Goal: Transaction & Acquisition: Purchase product/service

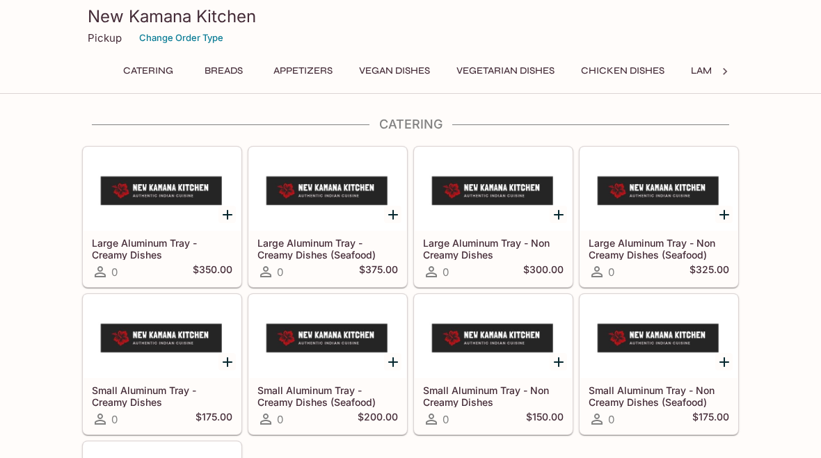
click at [219, 73] on button "Breads" at bounding box center [223, 70] width 63 height 19
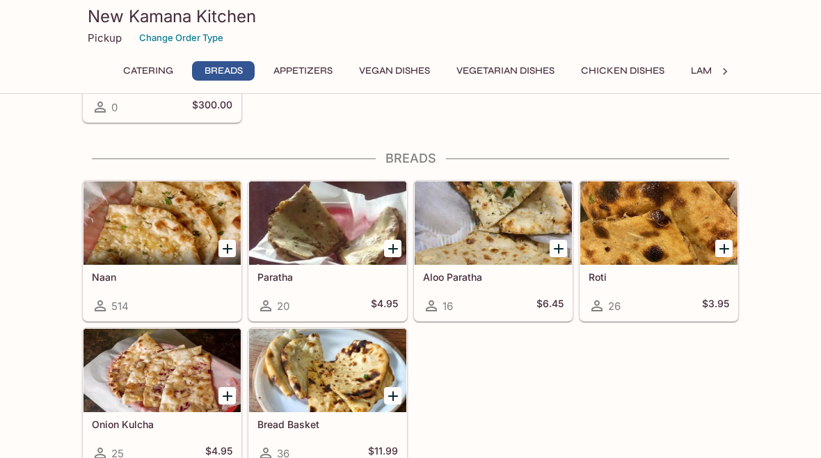
scroll to position [492, 0]
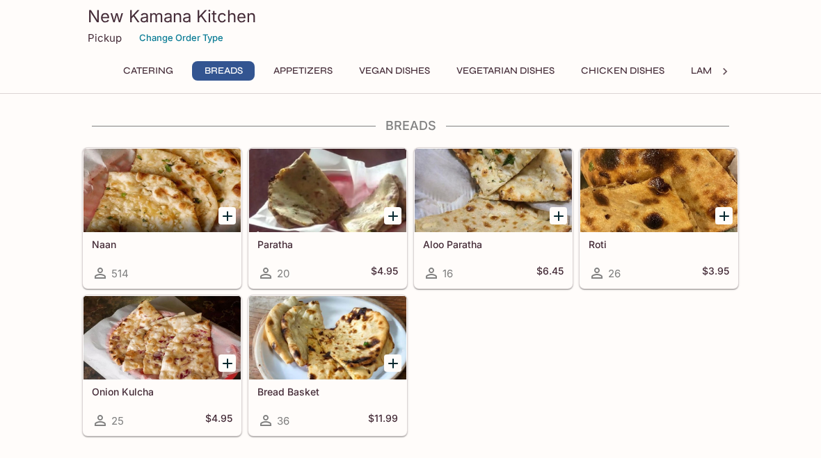
click at [360, 404] on div "Bread Basket 36 $11.99" at bounding box center [327, 408] width 157 height 56
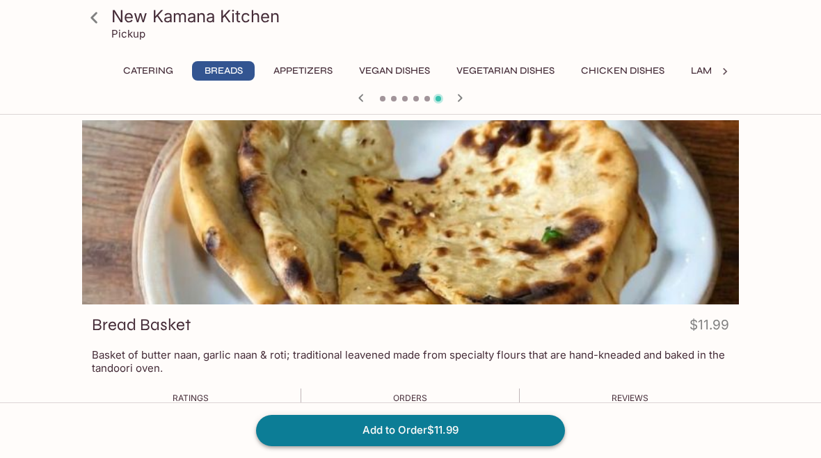
click at [475, 424] on button "Add to Order $11.99" at bounding box center [410, 430] width 309 height 31
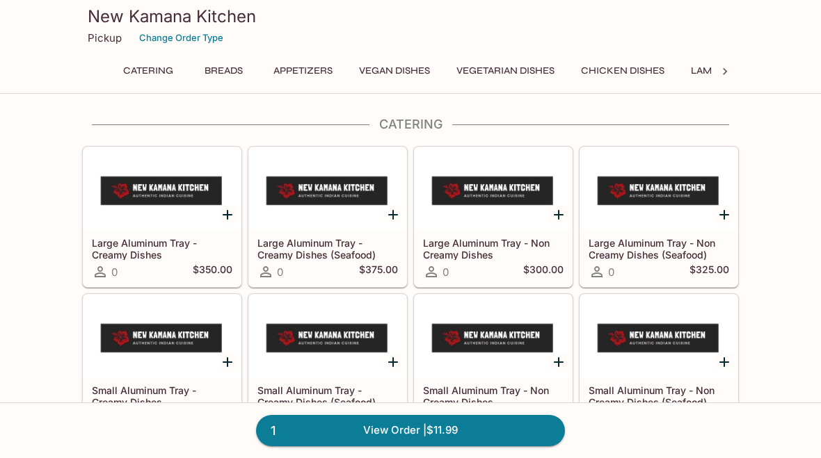
click at [223, 73] on button "Breads" at bounding box center [223, 70] width 63 height 19
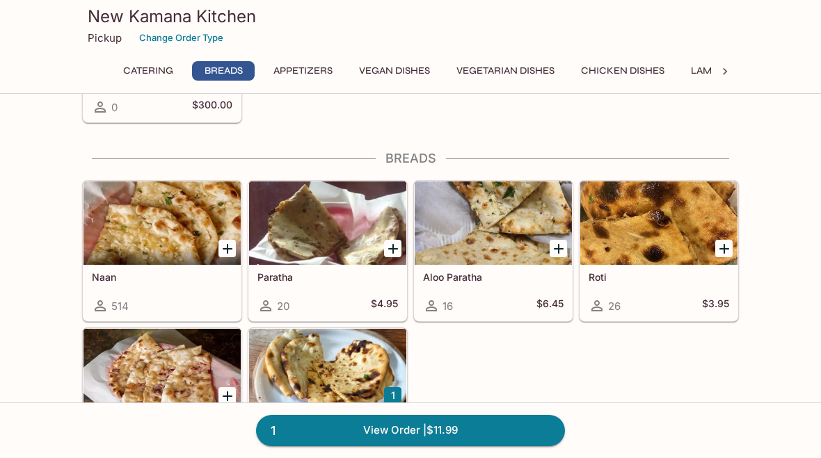
scroll to position [492, 0]
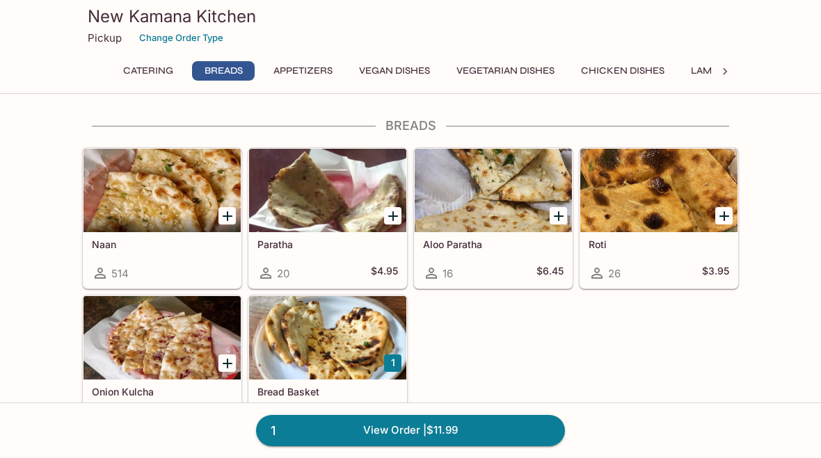
click at [174, 237] on div "Naan 514" at bounding box center [161, 260] width 157 height 56
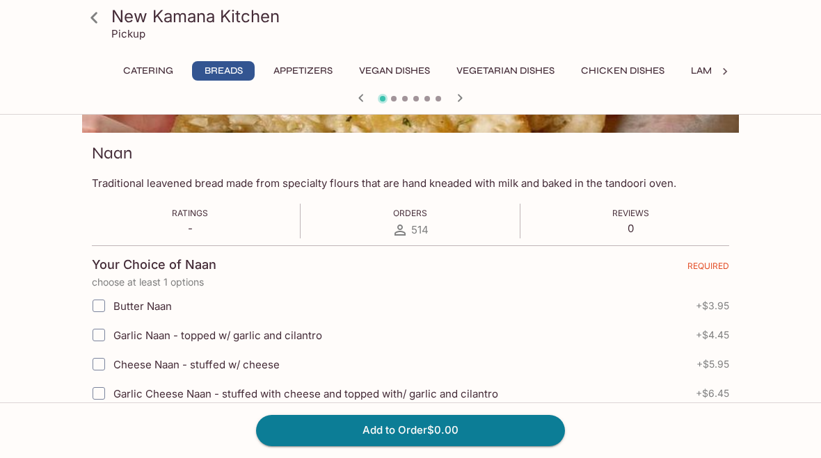
scroll to position [239, 0]
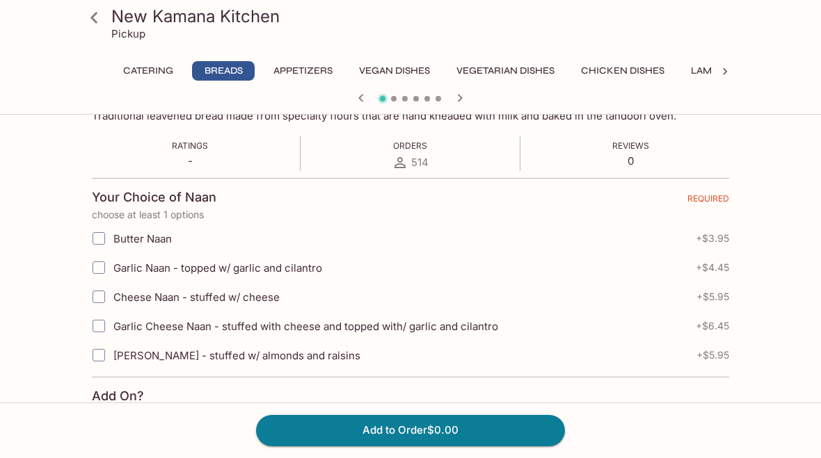
click at [96, 332] on input "Garlic Cheese Naan - stuffed with cheese and topped with/ garlic and cilantro" at bounding box center [99, 326] width 28 height 28
checkbox input "true"
click at [429, 446] on button "Add to Order $6.45" at bounding box center [410, 430] width 309 height 31
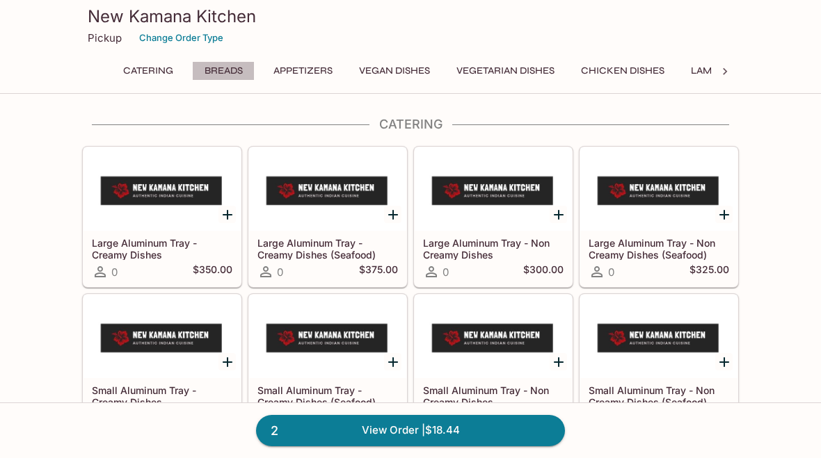
click at [228, 66] on button "Breads" at bounding box center [223, 70] width 63 height 19
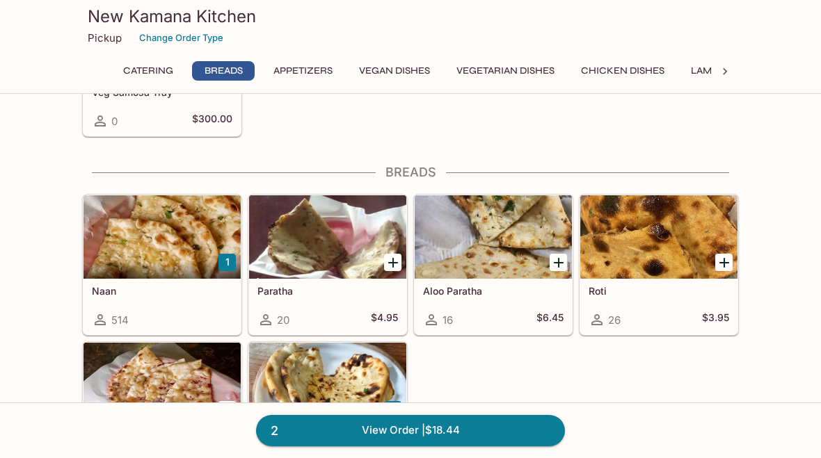
scroll to position [492, 0]
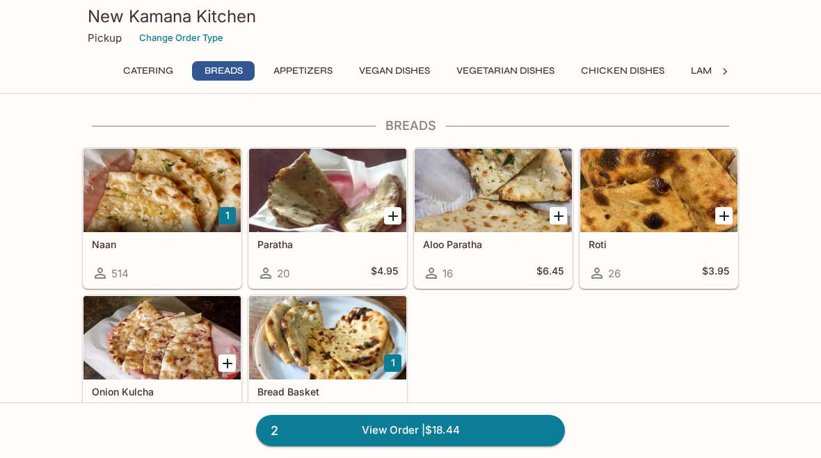
click at [301, 70] on button "Appetizers" at bounding box center [303, 70] width 74 height 19
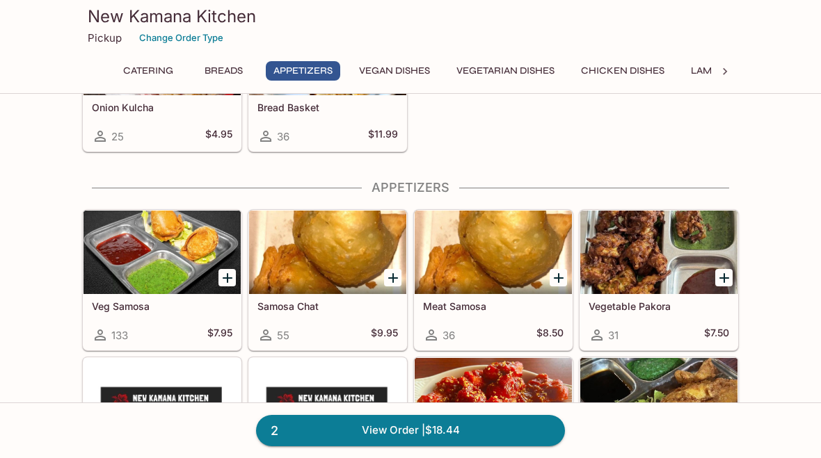
scroll to position [839, 0]
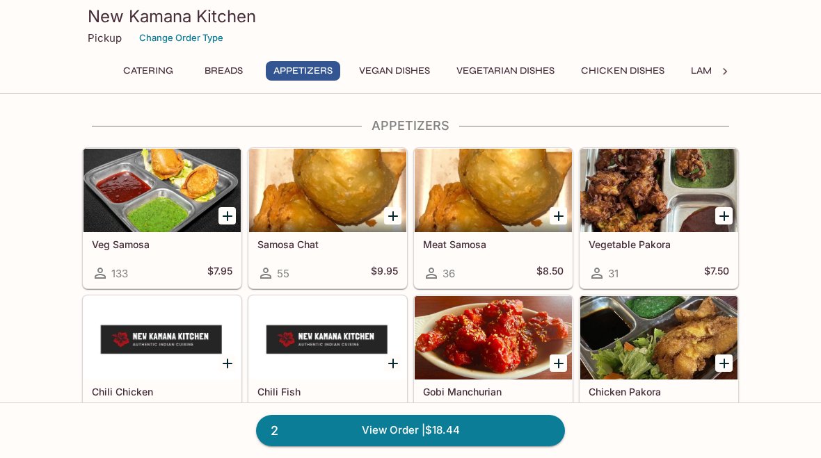
click at [232, 215] on icon "Add Veg Samosa" at bounding box center [227, 216] width 17 height 17
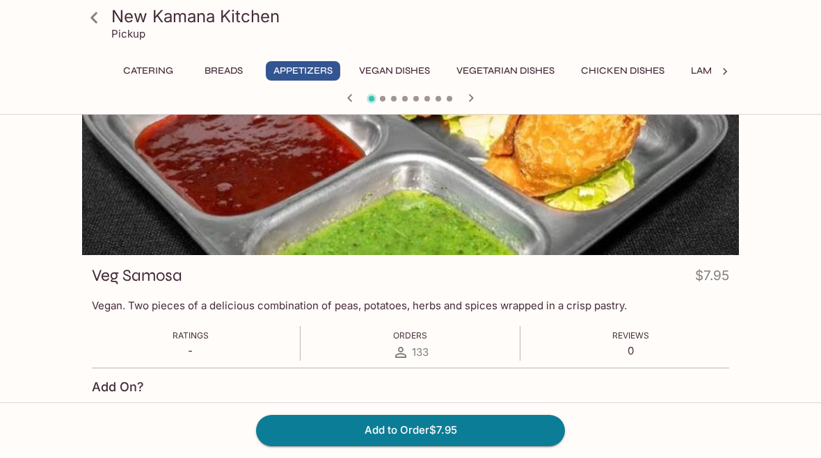
scroll to position [51, 0]
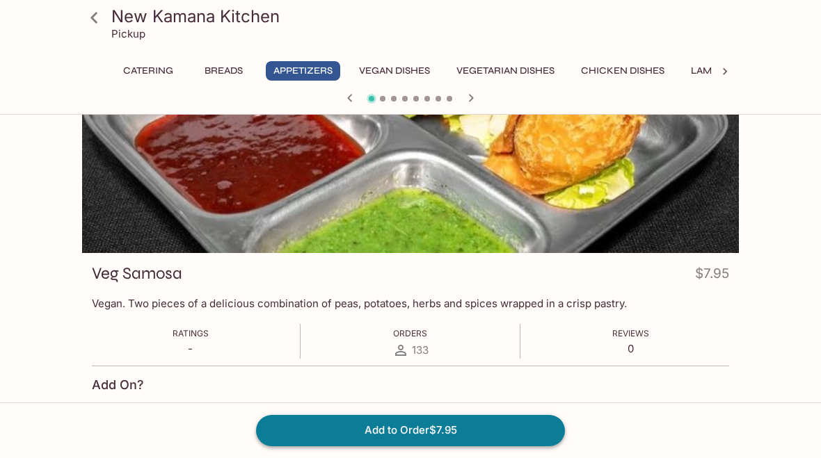
click at [459, 446] on button "Add to Order $7.95" at bounding box center [410, 430] width 309 height 31
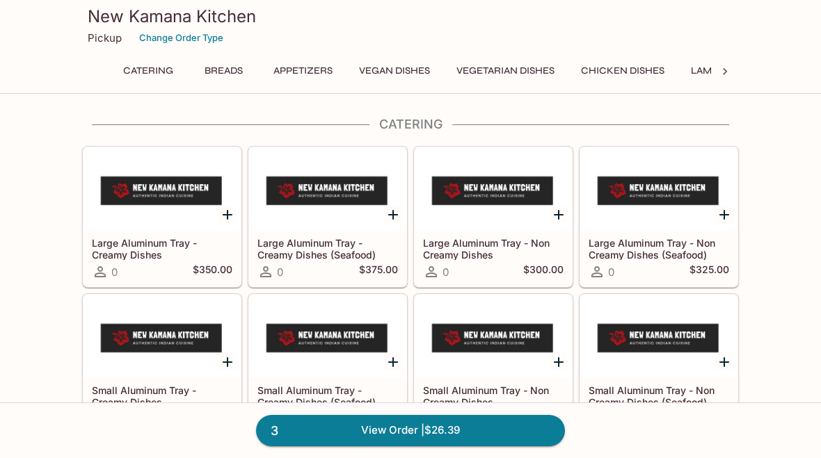
click at [312, 66] on button "Appetizers" at bounding box center [303, 70] width 74 height 19
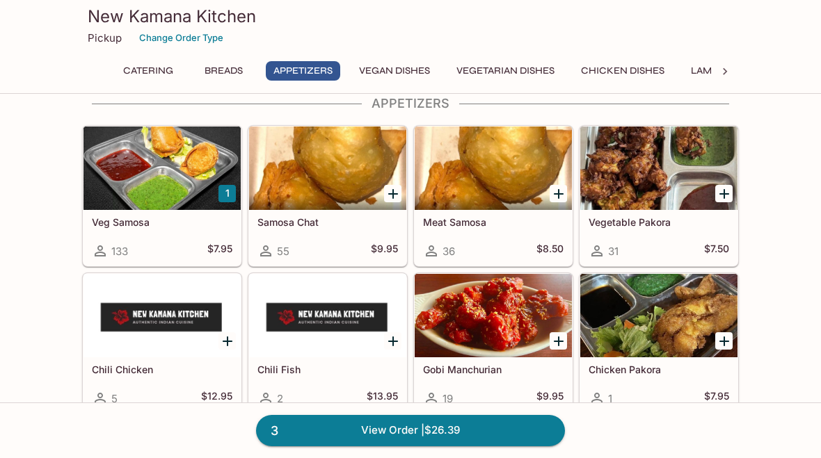
scroll to position [862, 0]
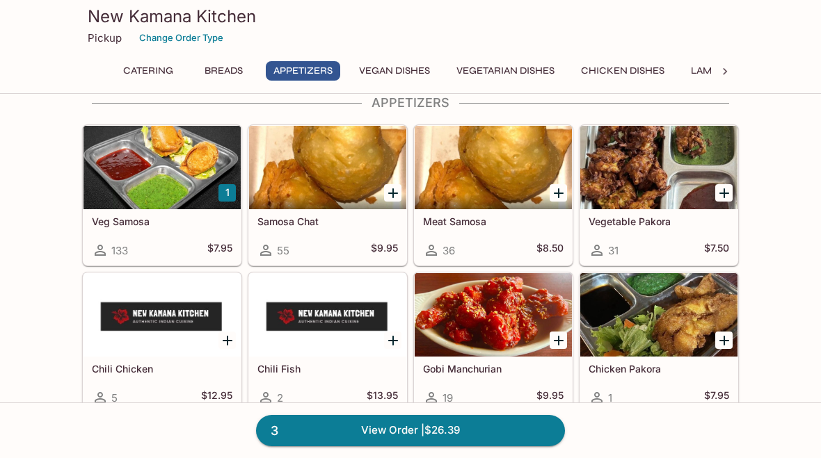
click at [649, 225] on h5 "Vegetable Pakora" at bounding box center [658, 222] width 140 height 12
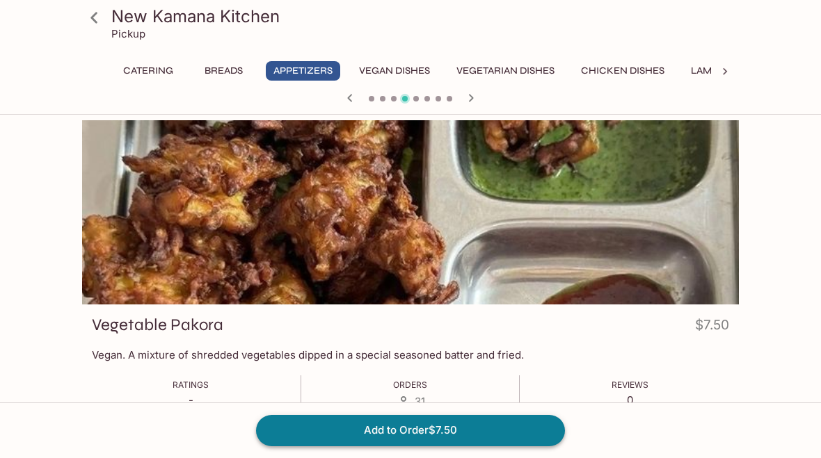
click at [463, 446] on button "Add to Order $7.50" at bounding box center [410, 430] width 309 height 31
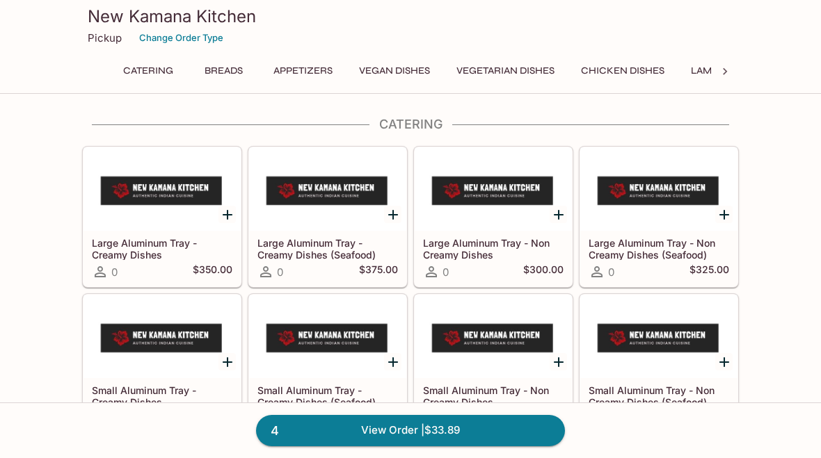
click at [309, 72] on button "Appetizers" at bounding box center [303, 70] width 74 height 19
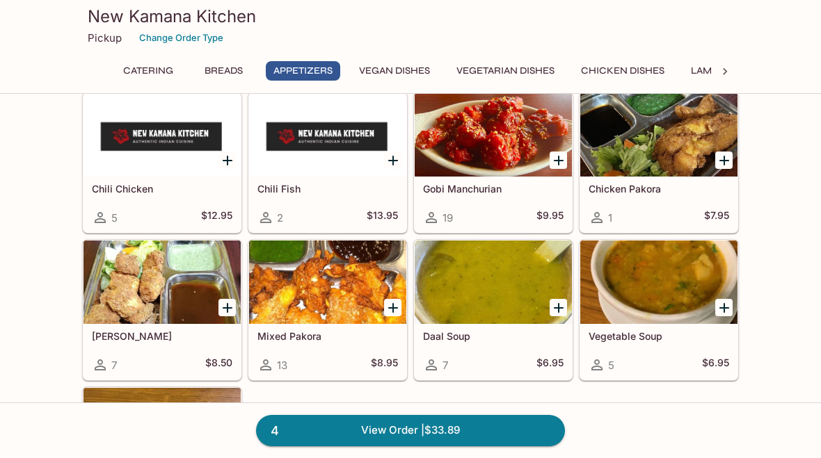
scroll to position [1041, 0]
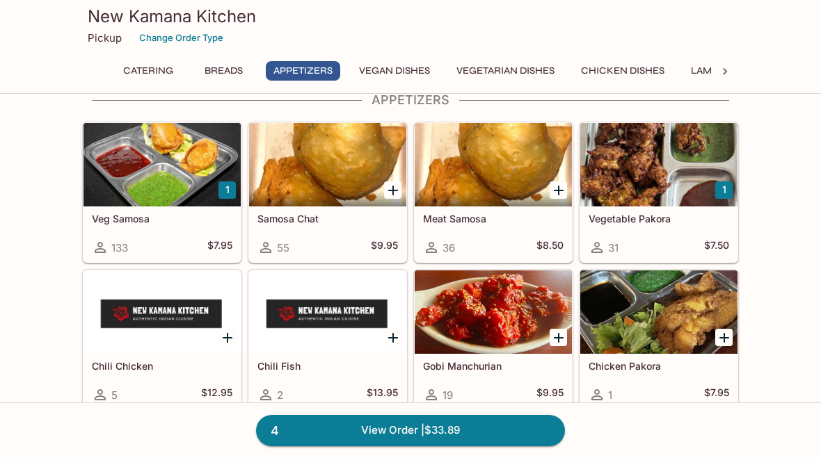
click at [410, 66] on button "Vegan Dishes" at bounding box center [394, 70] width 86 height 19
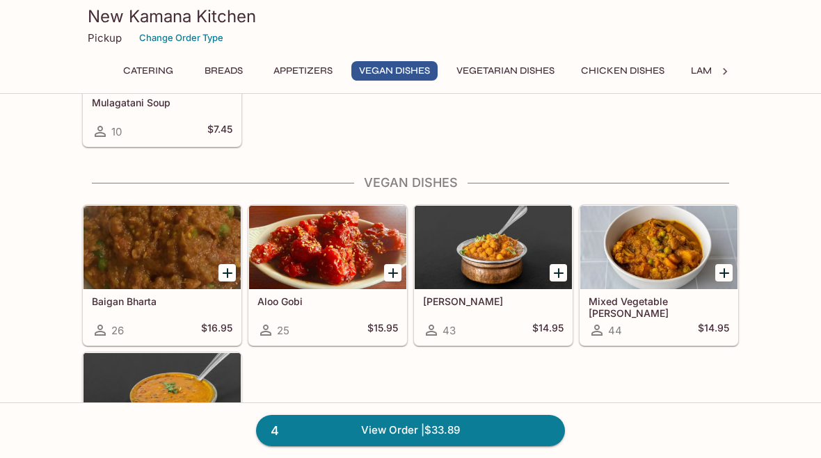
scroll to position [1480, 0]
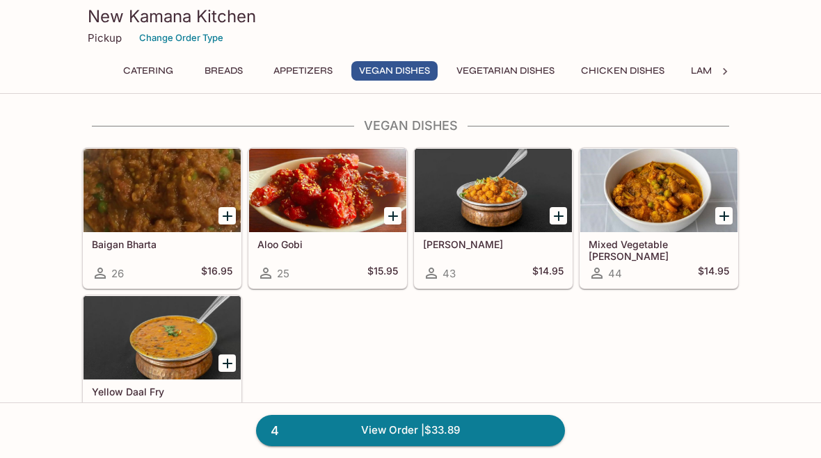
click at [515, 74] on button "Vegetarian Dishes" at bounding box center [504, 70] width 113 height 19
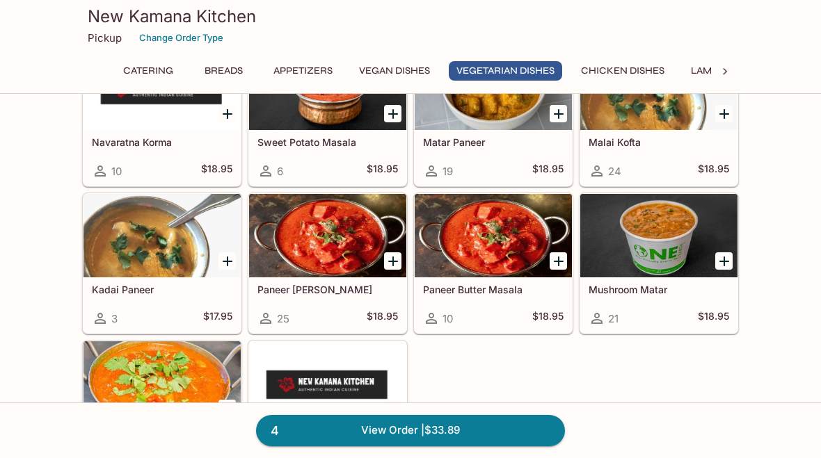
scroll to position [2083, 0]
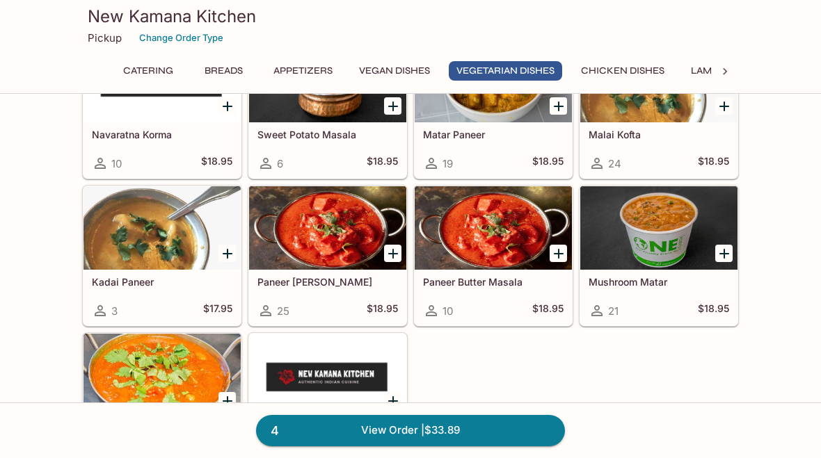
click at [648, 280] on h5 "Mushroom Matar" at bounding box center [658, 282] width 140 height 12
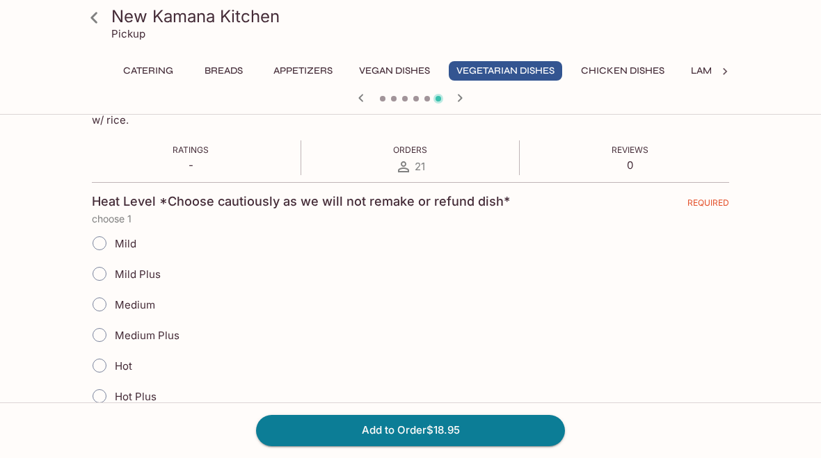
scroll to position [250, 0]
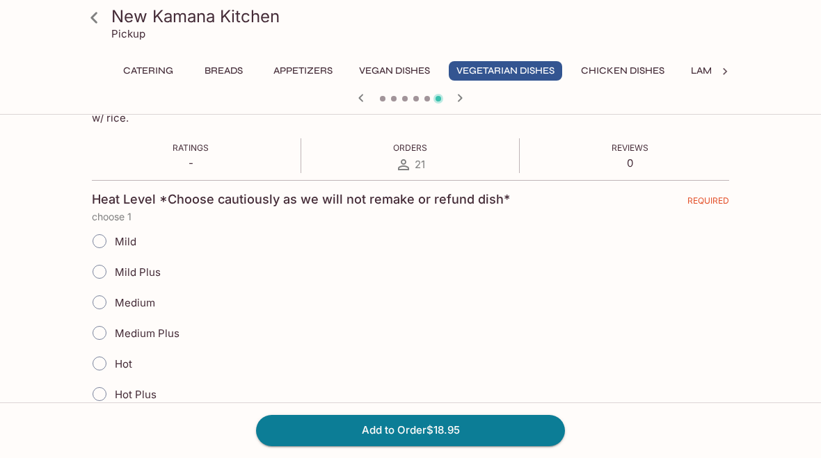
click at [97, 238] on input "Mild" at bounding box center [99, 241] width 29 height 29
radio input "true"
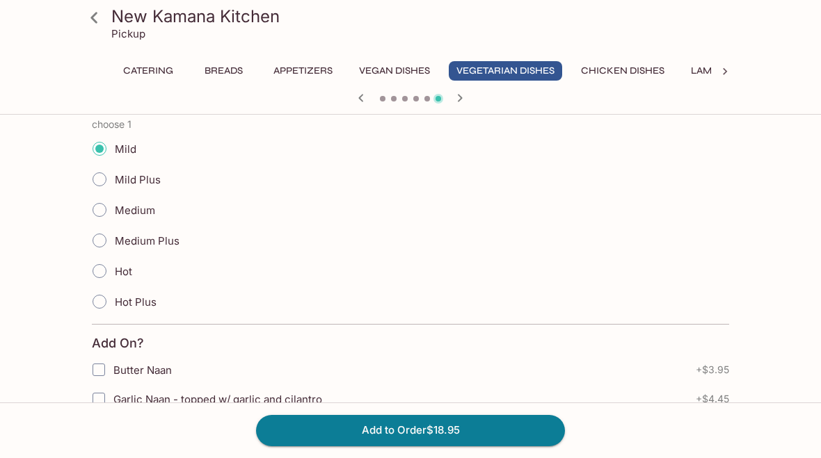
scroll to position [343, 0]
click at [492, 446] on button "Add to Order $18.95" at bounding box center [410, 430] width 309 height 31
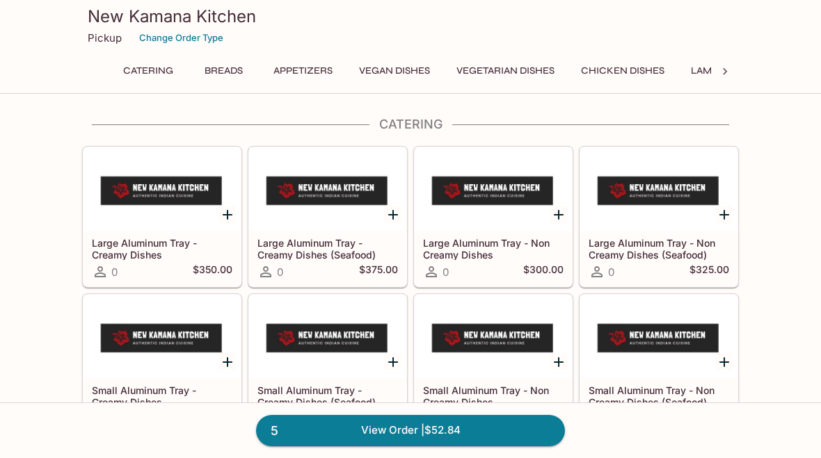
click at [634, 70] on button "Chicken Dishes" at bounding box center [622, 70] width 99 height 19
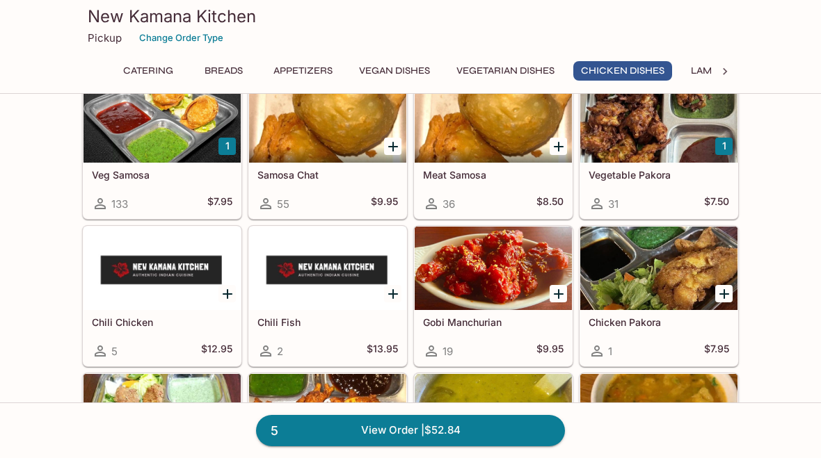
scroll to position [2467, 0]
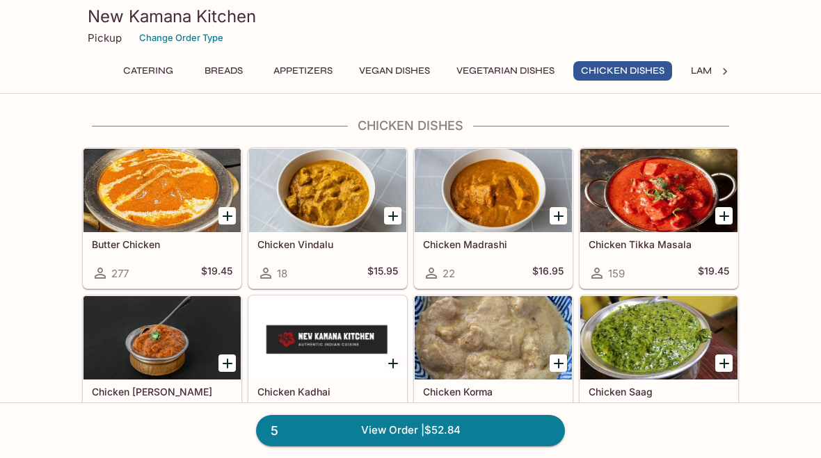
click at [186, 203] on div at bounding box center [161, 190] width 157 height 83
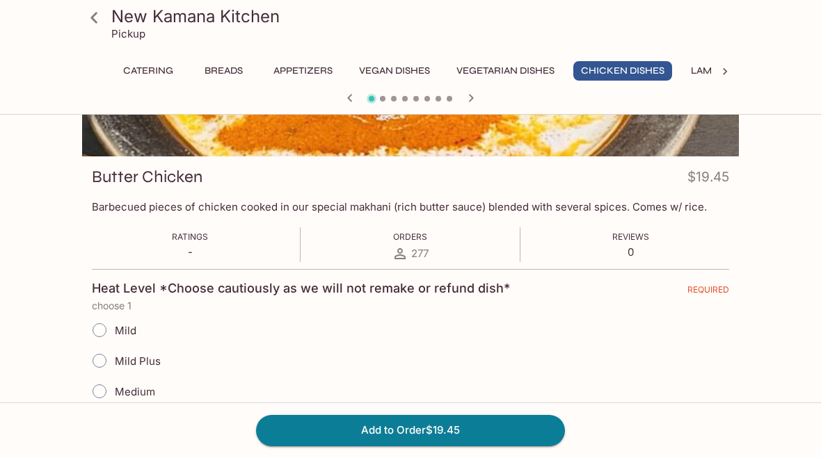
scroll to position [150, 0]
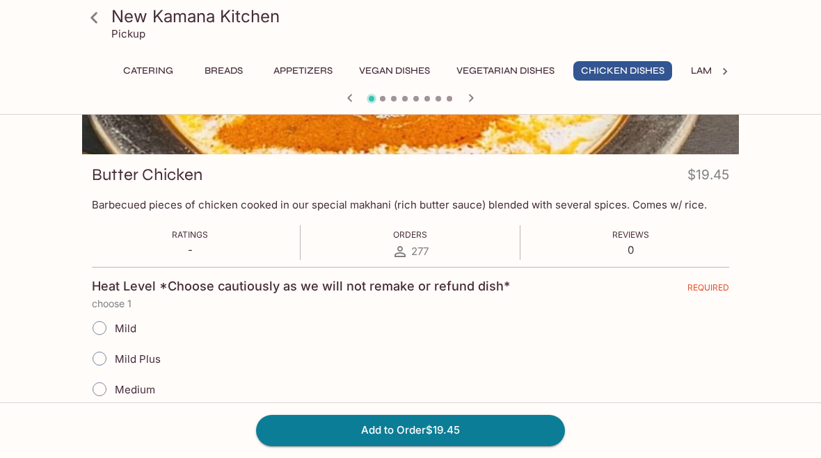
click at [95, 328] on input "Mild" at bounding box center [99, 328] width 29 height 29
radio input "true"
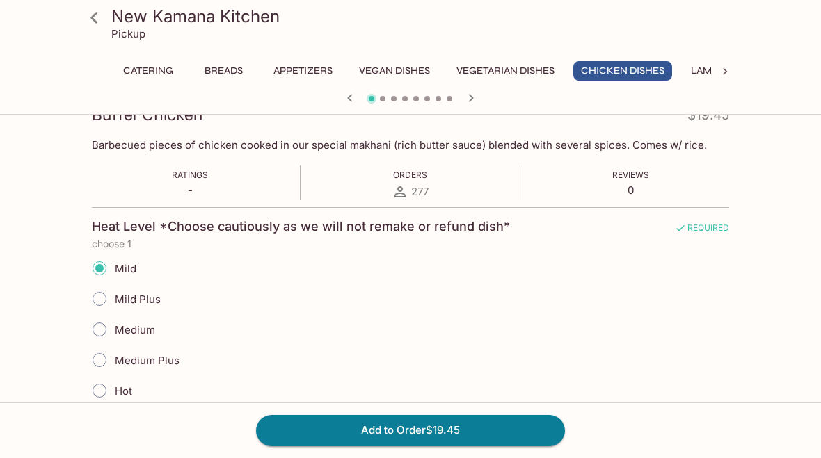
scroll to position [213, 0]
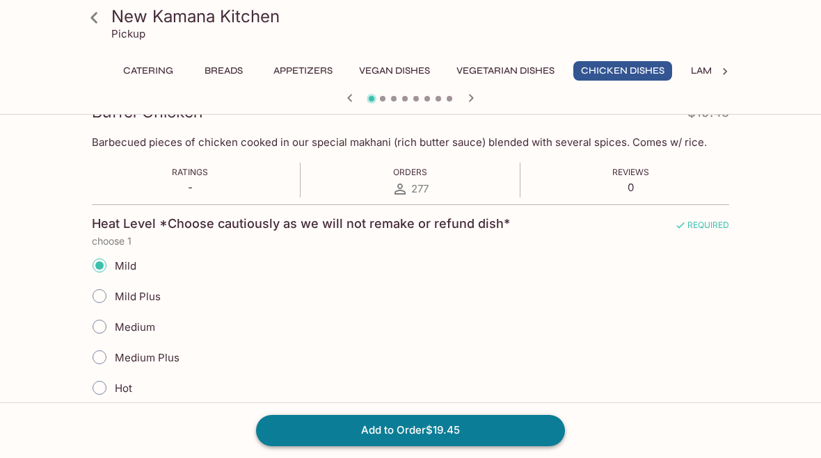
click at [446, 446] on button "Add to Order $19.45" at bounding box center [410, 430] width 309 height 31
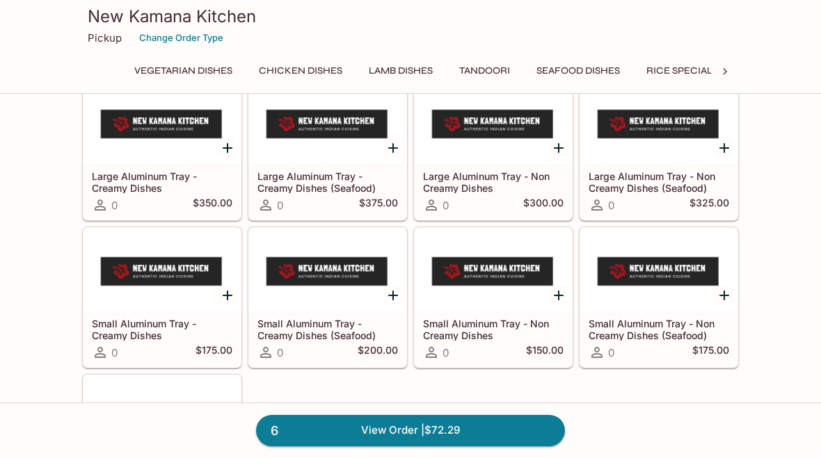
scroll to position [0, 341]
click at [394, 74] on button "Lamb Dishes" at bounding box center [381, 70] width 79 height 19
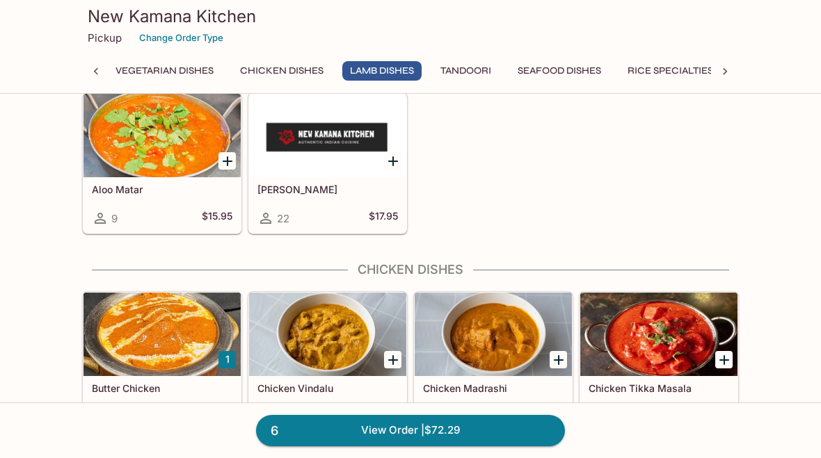
scroll to position [2813, 0]
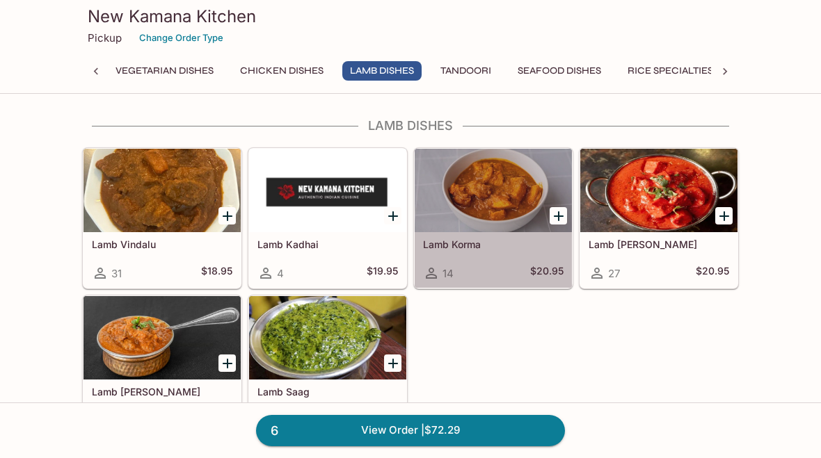
click at [474, 241] on h5 "Lamb Korma" at bounding box center [493, 245] width 140 height 12
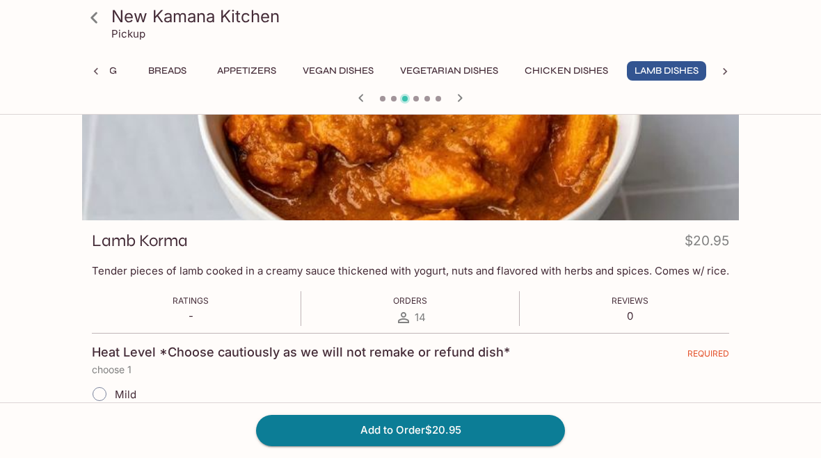
scroll to position [86, 0]
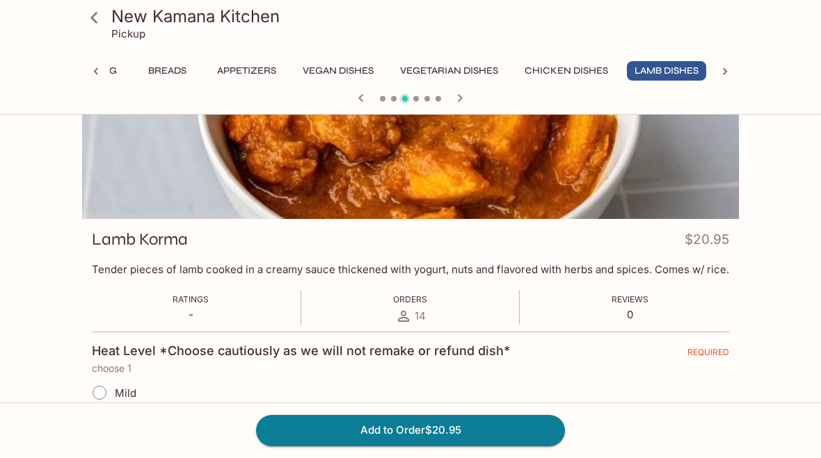
click at [99, 392] on input "Mild" at bounding box center [99, 392] width 29 height 29
radio input "true"
click at [441, 446] on button "Add to Order $20.95" at bounding box center [410, 430] width 309 height 31
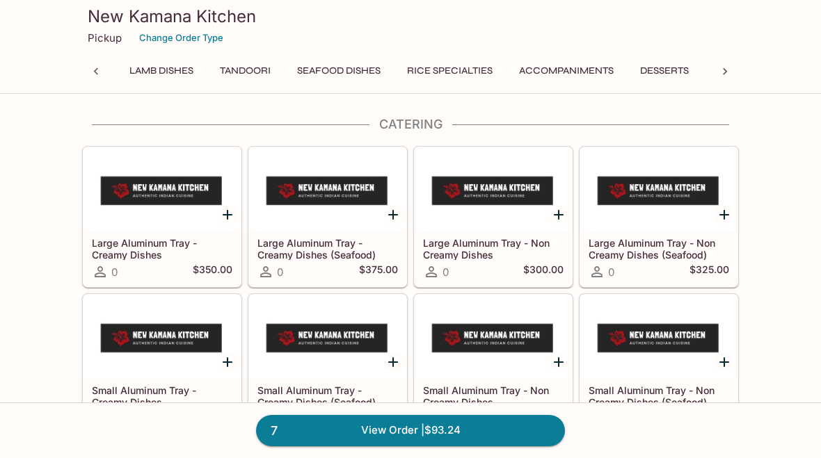
scroll to position [0, 571]
click at [347, 70] on button "Seafood Dishes" at bounding box center [329, 70] width 99 height 19
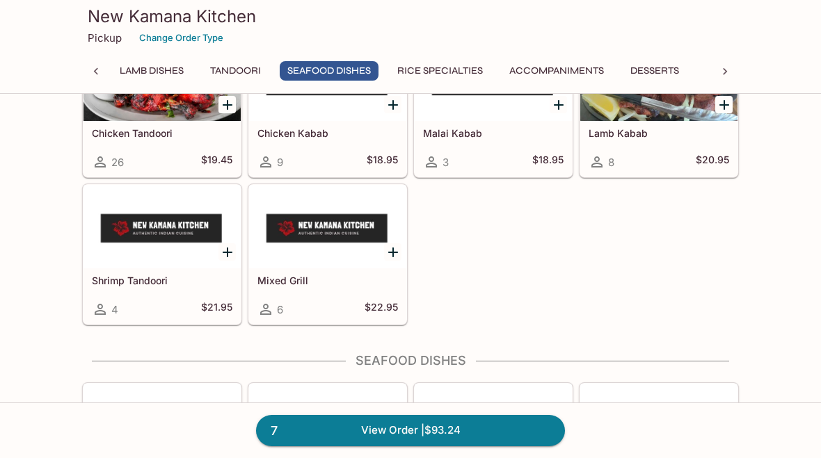
scroll to position [3506, 0]
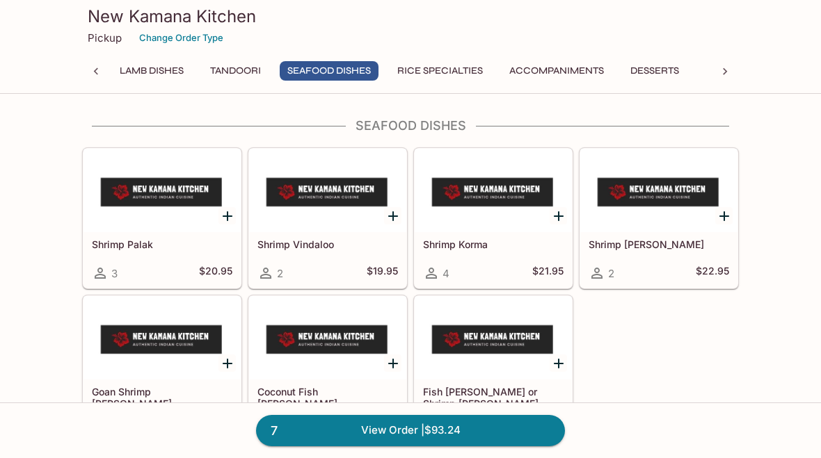
click at [490, 211] on div at bounding box center [492, 190] width 157 height 83
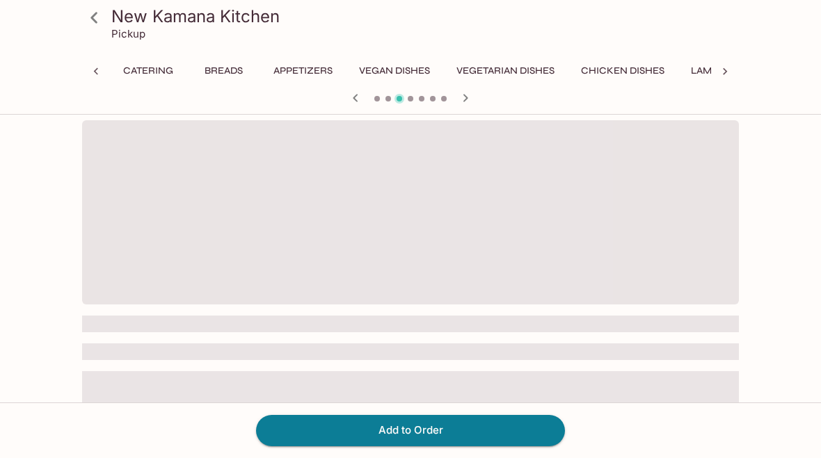
scroll to position [0, 246]
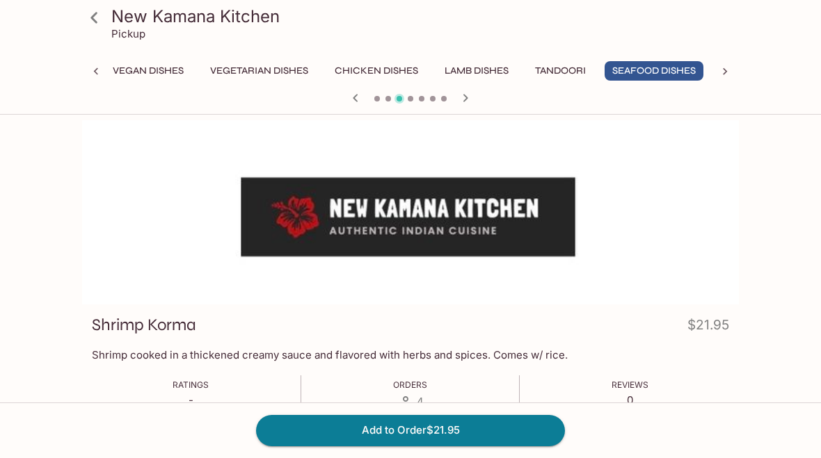
click at [655, 76] on button "Seafood Dishes" at bounding box center [653, 70] width 99 height 19
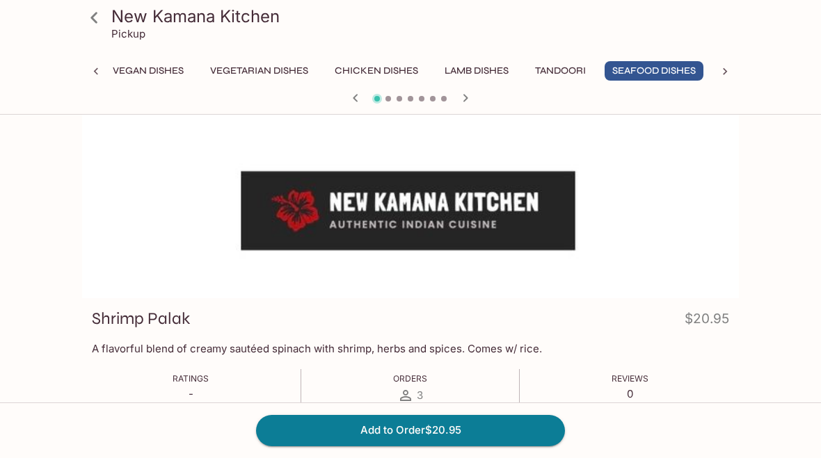
scroll to position [0, 0]
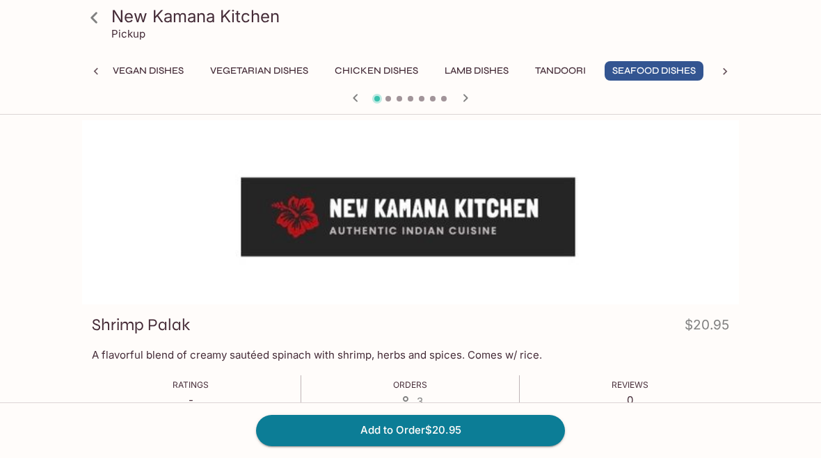
click at [675, 71] on button "Seafood Dishes" at bounding box center [653, 70] width 99 height 19
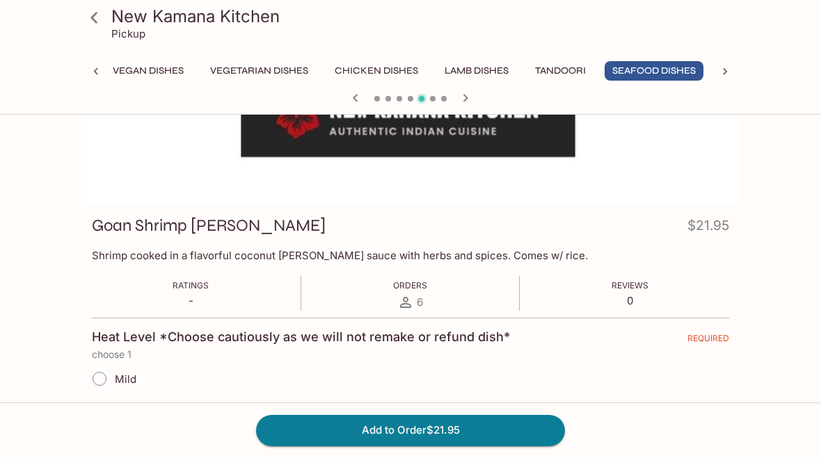
scroll to position [154, 0]
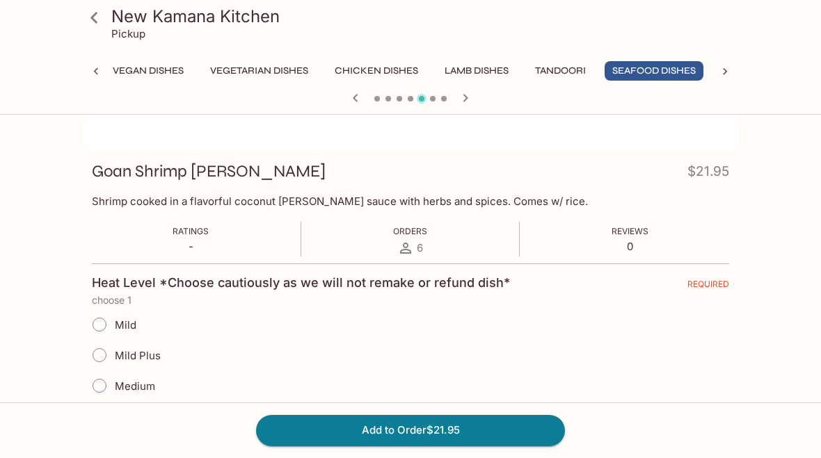
click at [106, 323] on input "Mild" at bounding box center [99, 324] width 29 height 29
radio input "true"
click at [471, 446] on button "Add to Order $21.95" at bounding box center [410, 430] width 309 height 31
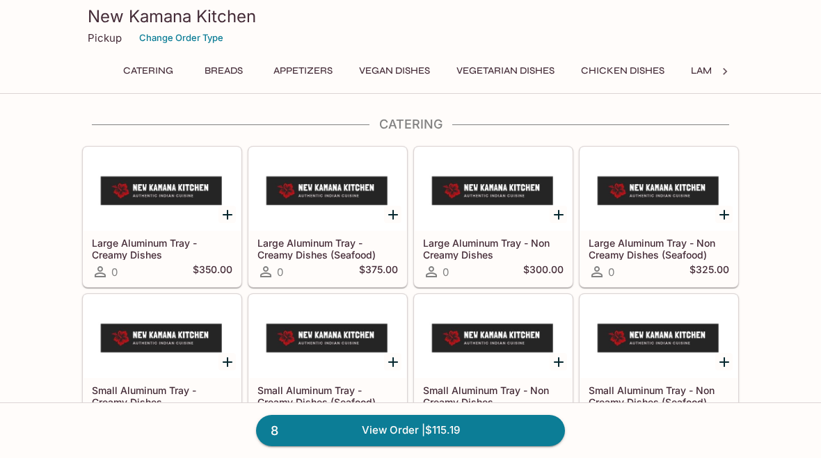
click at [528, 73] on button "Vegetarian Dishes" at bounding box center [504, 70] width 113 height 19
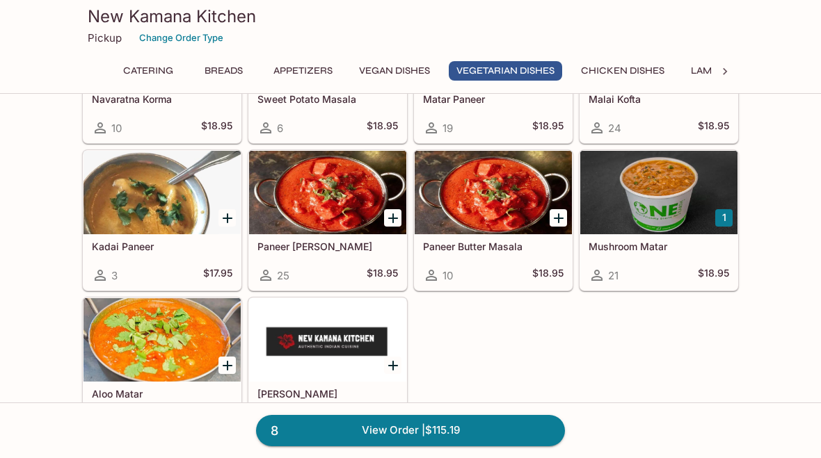
scroll to position [2110, 0]
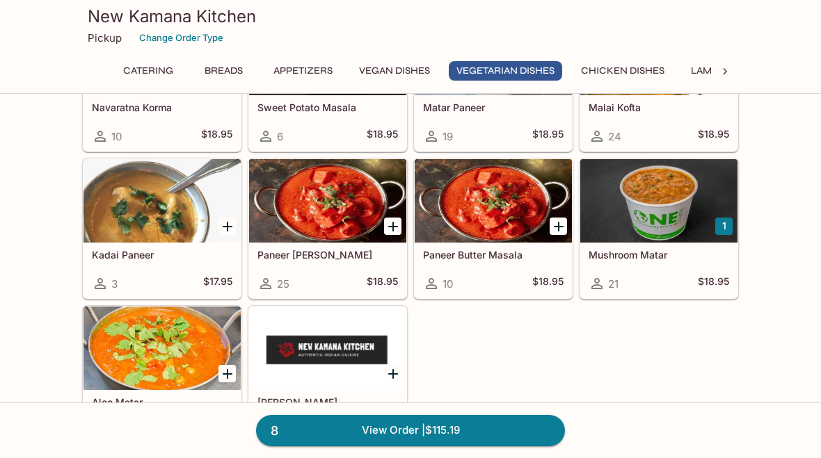
click at [303, 75] on button "Appetizers" at bounding box center [303, 70] width 74 height 19
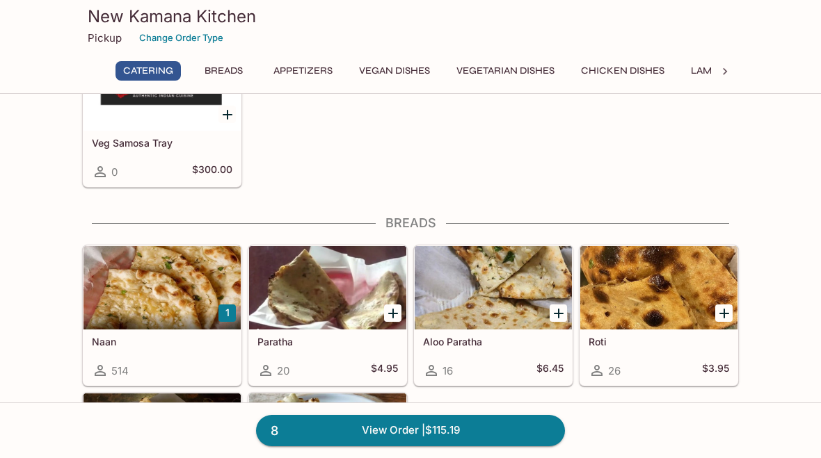
scroll to position [412, 0]
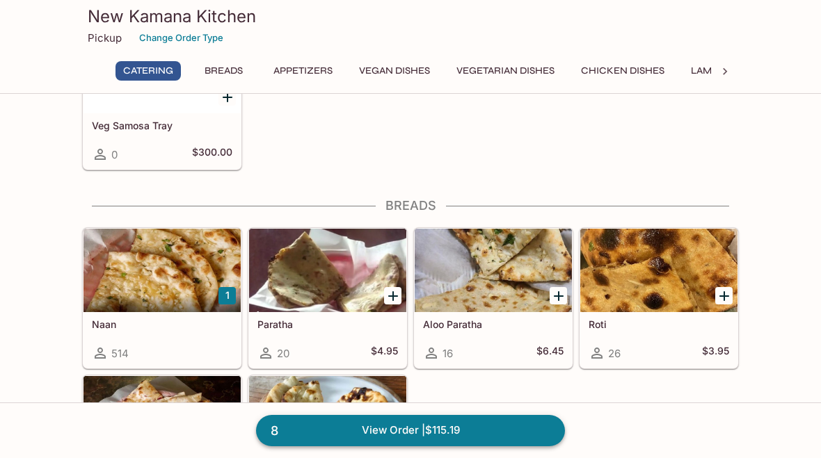
click at [439, 446] on link "8 View Order | $115.19" at bounding box center [410, 430] width 309 height 31
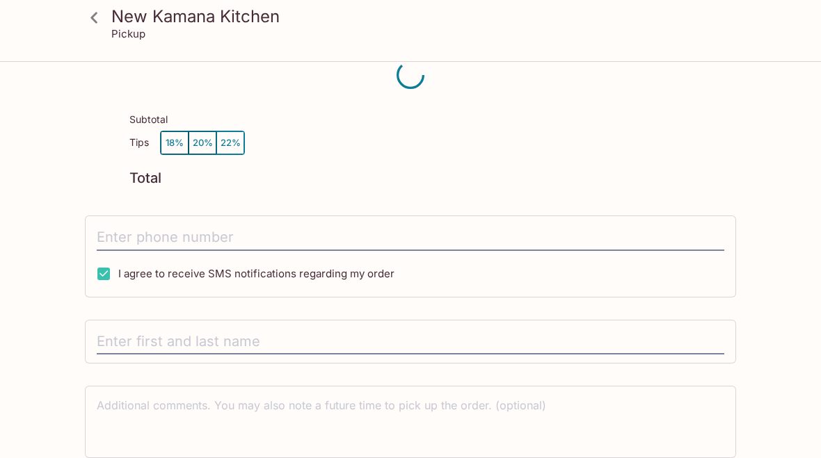
scroll to position [20, 0]
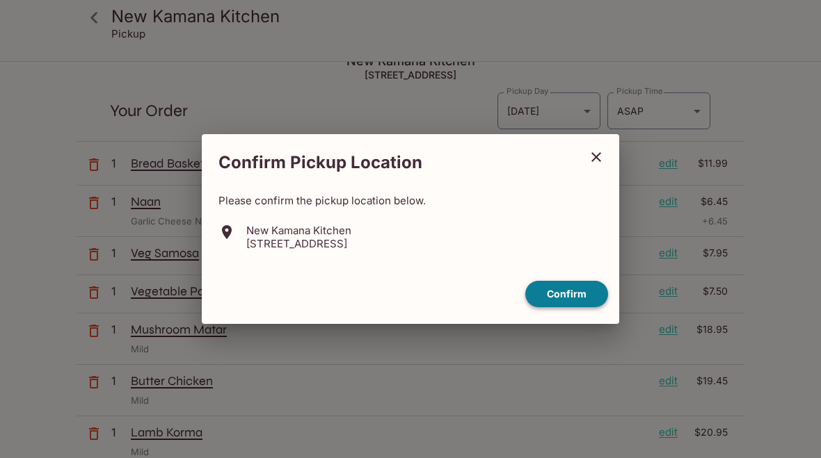
click at [576, 308] on button "Confirm" at bounding box center [566, 294] width 83 height 27
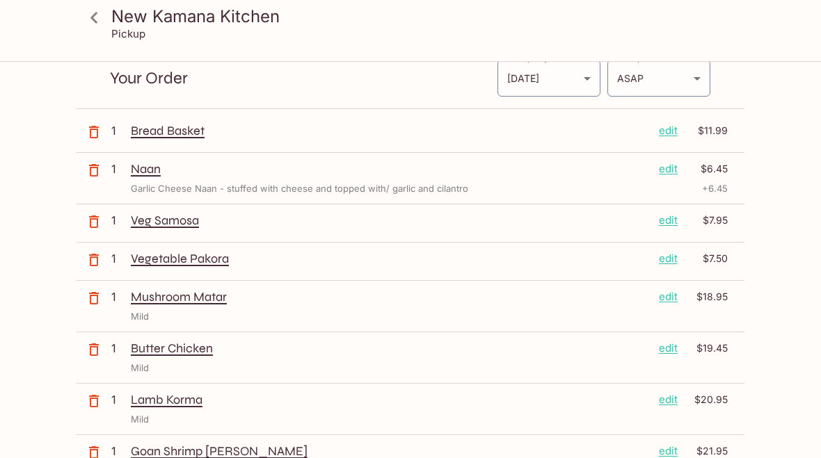
scroll to position [0, 0]
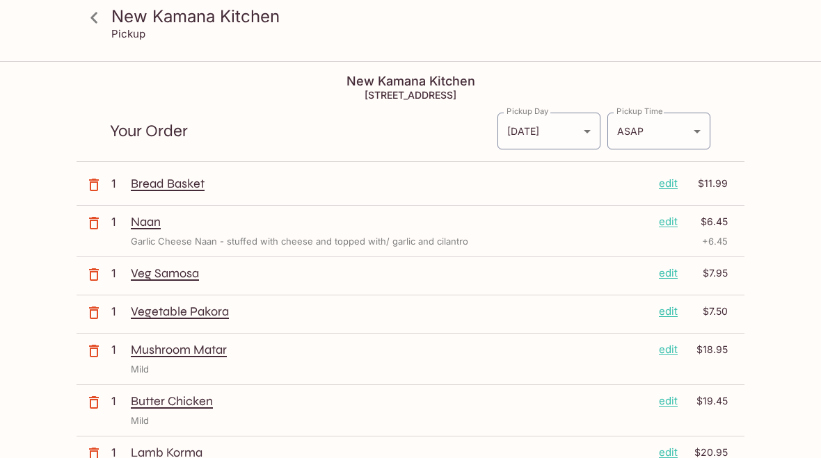
click at [102, 19] on icon at bounding box center [94, 18] width 24 height 24
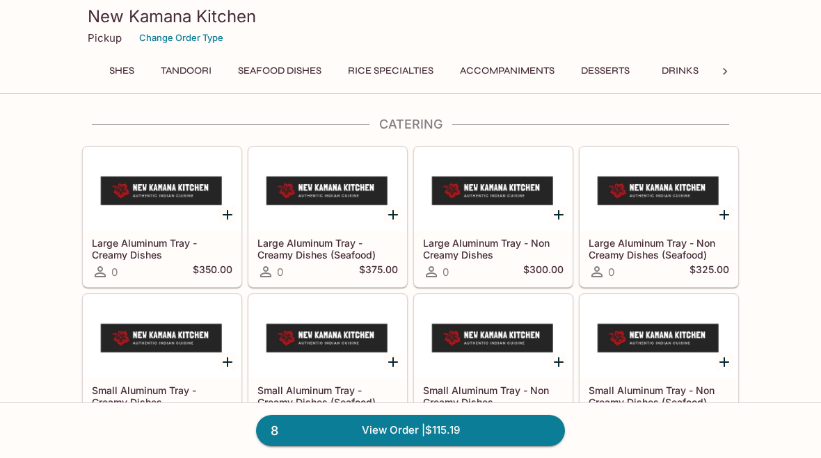
scroll to position [0, 631]
click at [688, 75] on button "Drinks" at bounding box center [679, 70] width 63 height 19
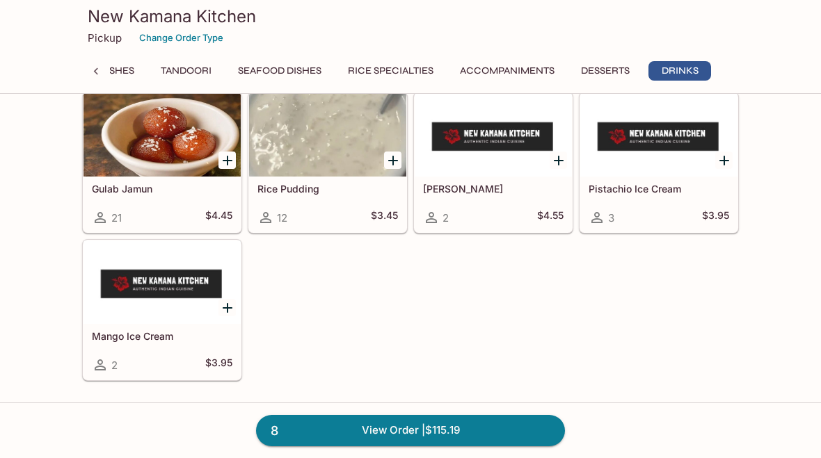
scroll to position [4644, 0]
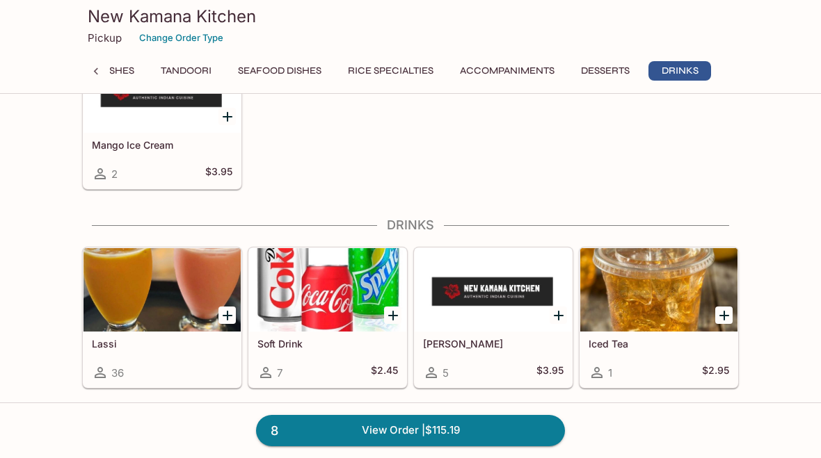
click at [161, 331] on div at bounding box center [161, 289] width 157 height 83
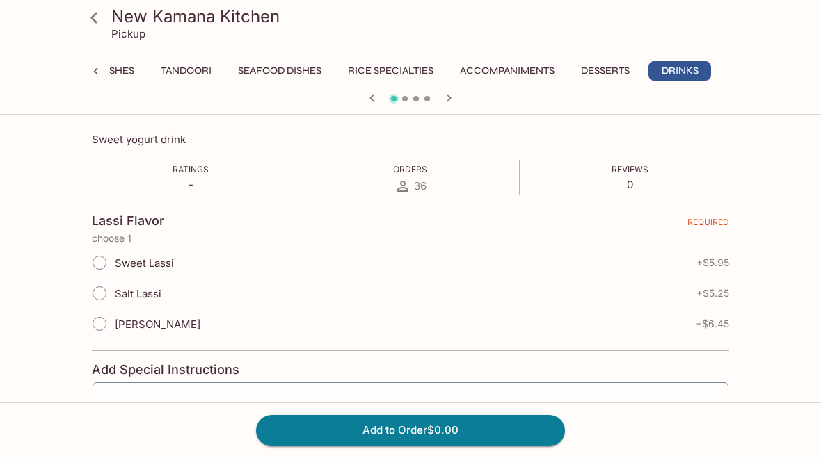
scroll to position [227, 0]
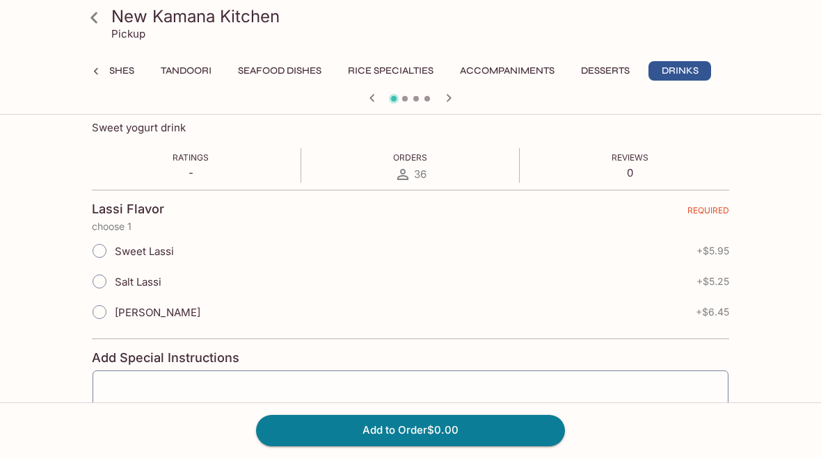
click at [101, 320] on input "[PERSON_NAME]" at bounding box center [99, 312] width 29 height 29
radio input "true"
click at [455, 446] on button "Add to Order $6.45" at bounding box center [410, 430] width 309 height 31
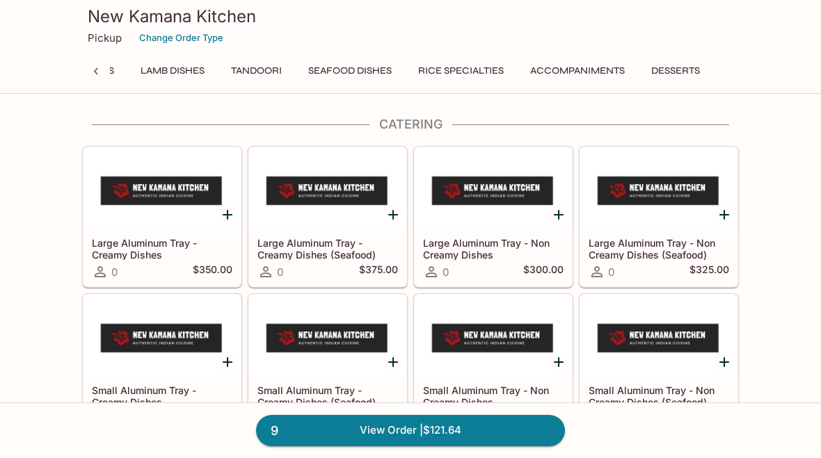
scroll to position [0, 543]
click at [266, 75] on button "Tandoori" at bounding box center [263, 70] width 66 height 19
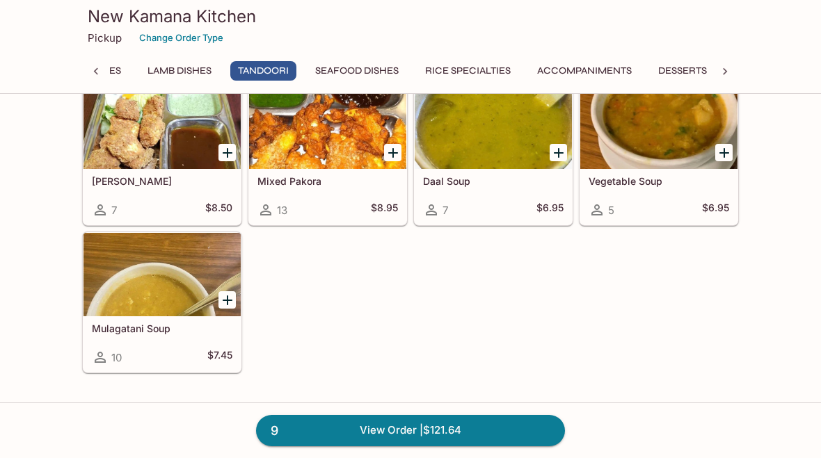
scroll to position [3160, 0]
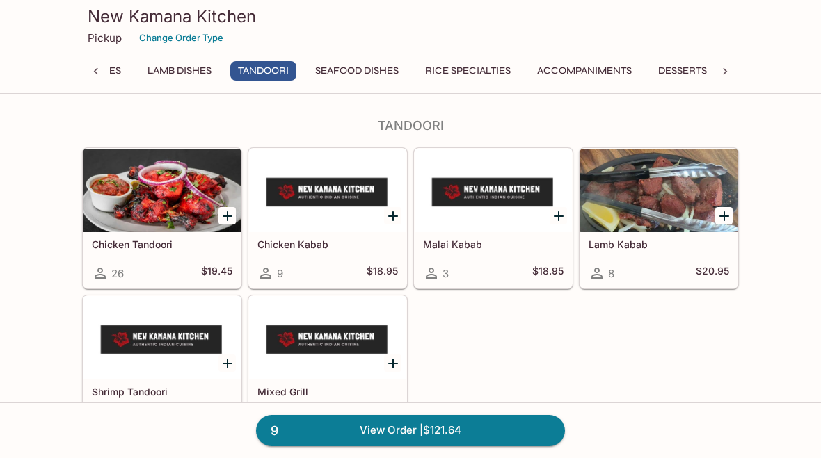
click at [330, 382] on div "Mixed Grill 6 $22.95" at bounding box center [327, 408] width 157 height 56
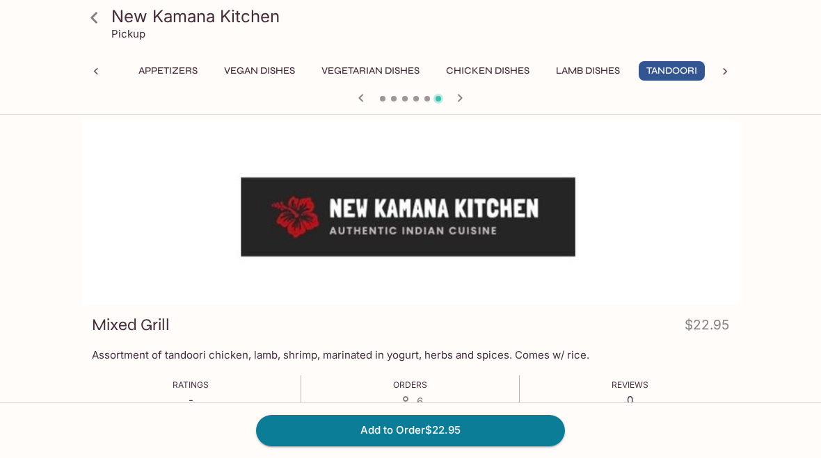
click at [95, 25] on icon at bounding box center [94, 18] width 24 height 24
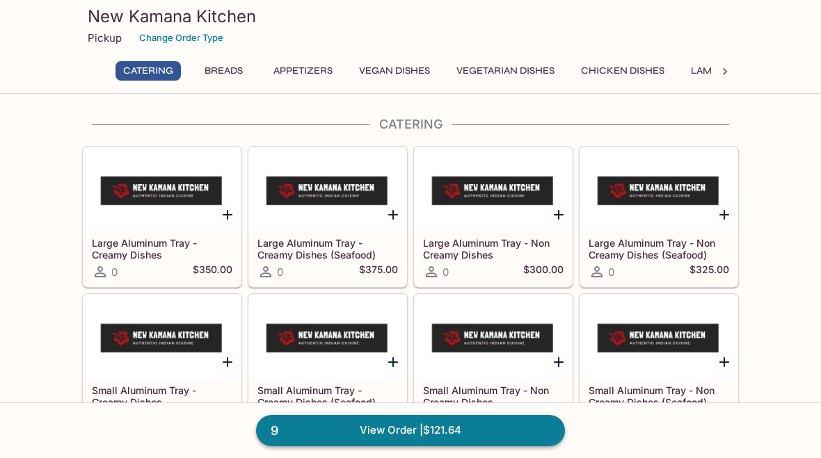
click at [438, 428] on link "9 View Order | $121.64" at bounding box center [410, 430] width 309 height 31
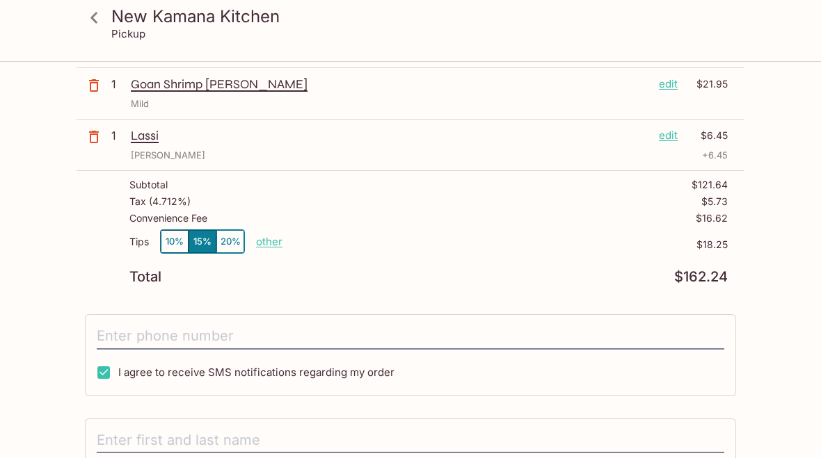
scroll to position [416, 0]
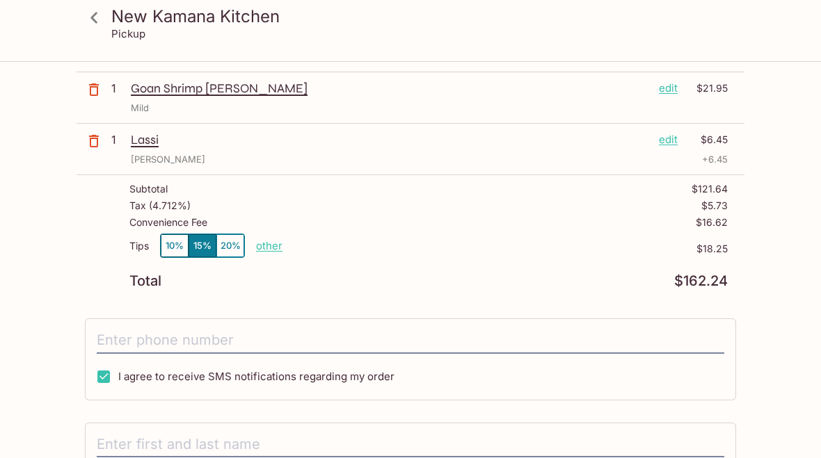
click at [670, 141] on p "edit" at bounding box center [667, 139] width 19 height 15
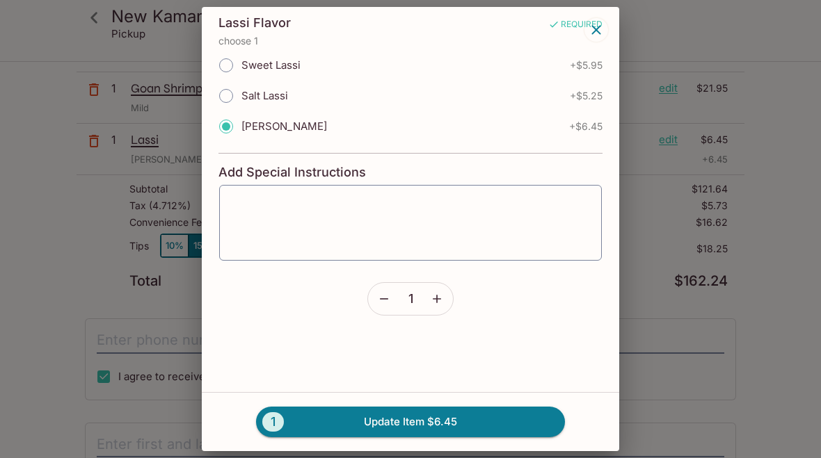
scroll to position [96, 0]
click at [440, 300] on icon "button" at bounding box center [437, 299] width 14 height 14
click at [460, 421] on button "2 Update Item $12.90" at bounding box center [410, 422] width 309 height 31
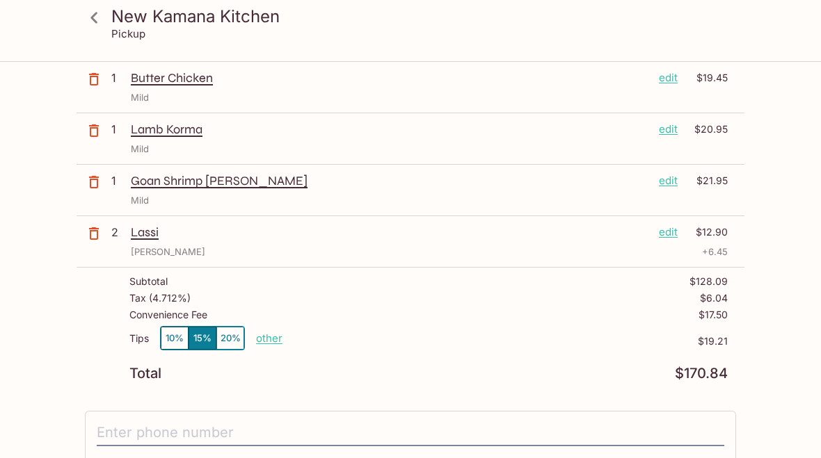
scroll to position [321, 0]
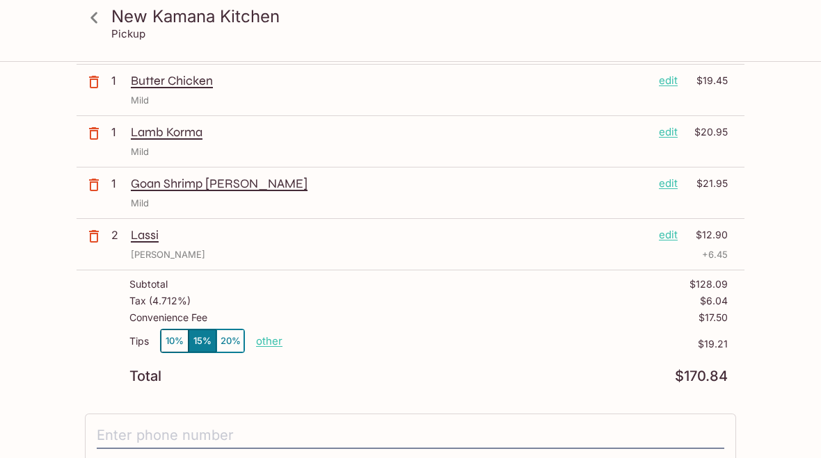
click at [274, 345] on p "other" at bounding box center [269, 340] width 26 height 13
click at [499, 383] on div "Subtotal $128.09 Tax ( 4.712% ) $6.04 Convenience Fee $17.50 Tips 10% 15% 20% D…" at bounding box center [410, 331] width 668 height 121
click at [179, 341] on button "10%" at bounding box center [175, 341] width 28 height 23
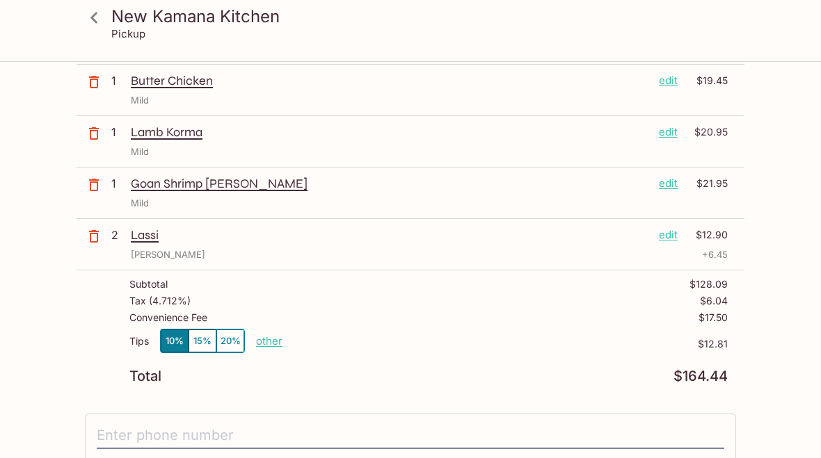
click at [200, 346] on button "15%" at bounding box center [202, 341] width 28 height 23
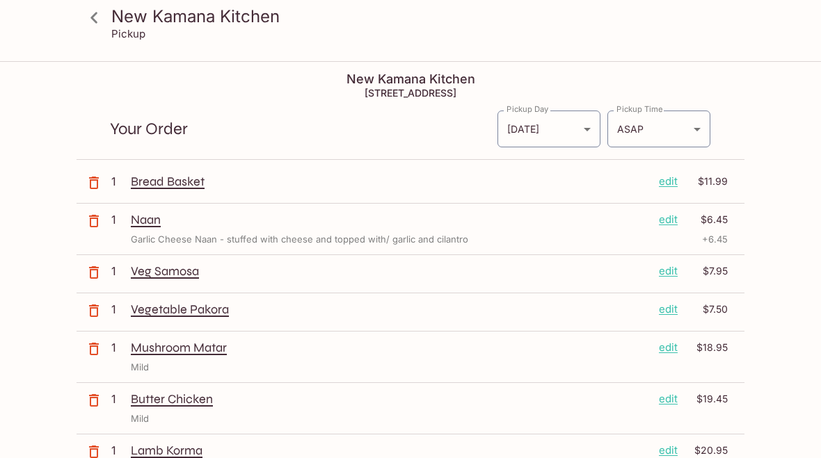
scroll to position [0, 0]
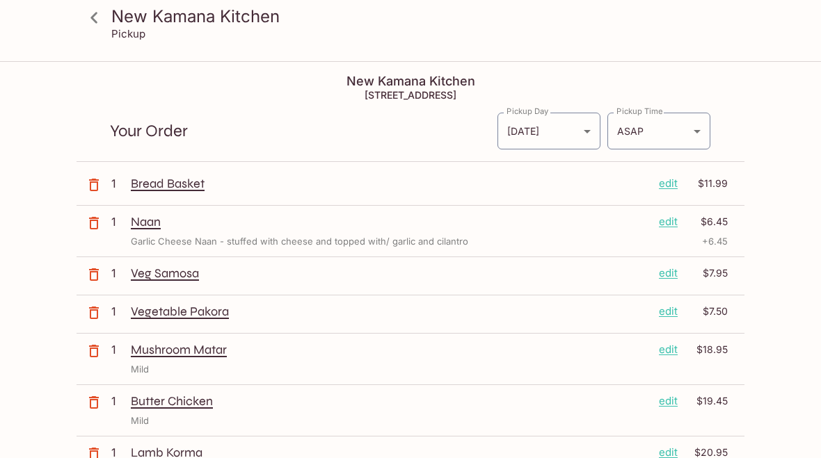
click at [96, 20] on icon at bounding box center [94, 18] width 24 height 24
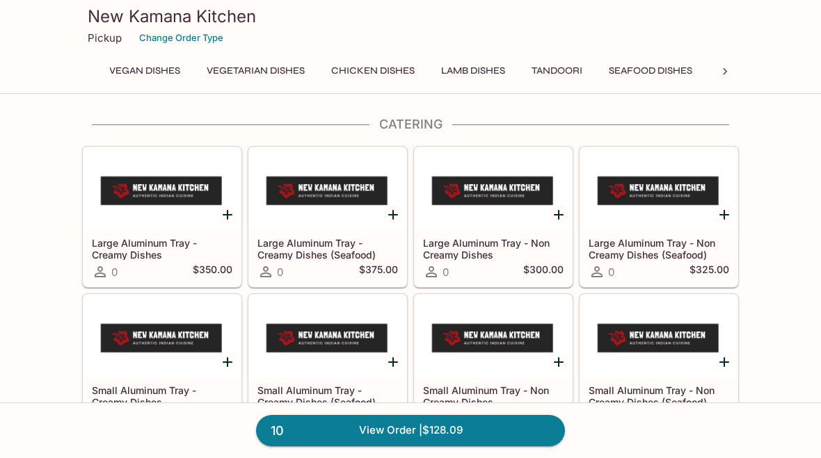
scroll to position [0, 250]
click at [565, 74] on button "Tandoori" at bounding box center [557, 70] width 66 height 19
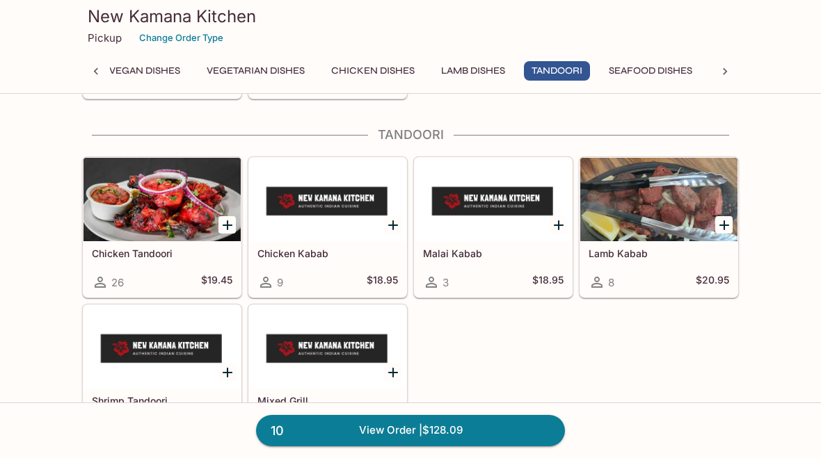
scroll to position [3160, 0]
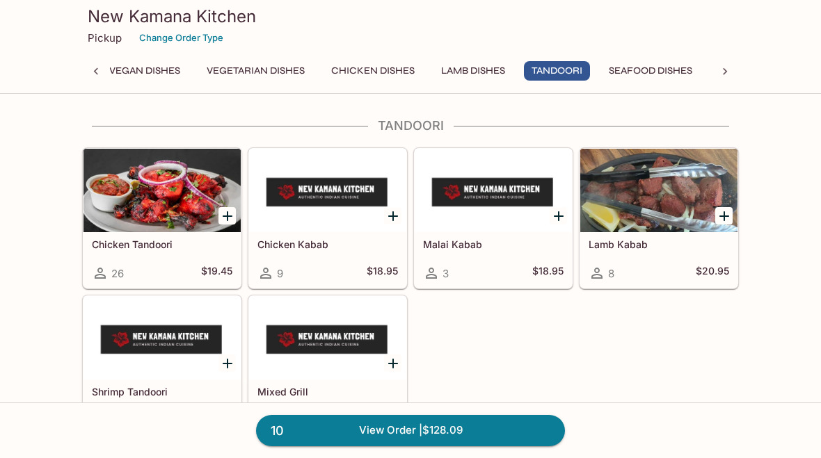
click at [394, 367] on icon "Add Mixed Grill" at bounding box center [393, 364] width 10 height 10
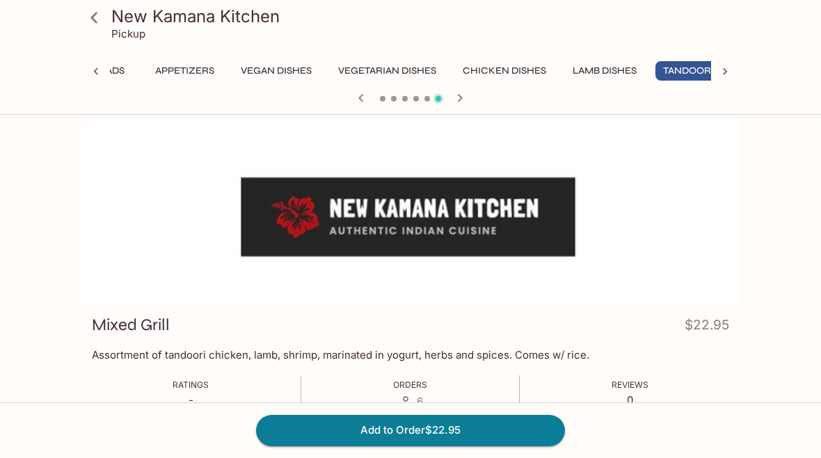
scroll to position [0, 135]
click at [434, 438] on button "Add to Order $22.95" at bounding box center [410, 430] width 309 height 31
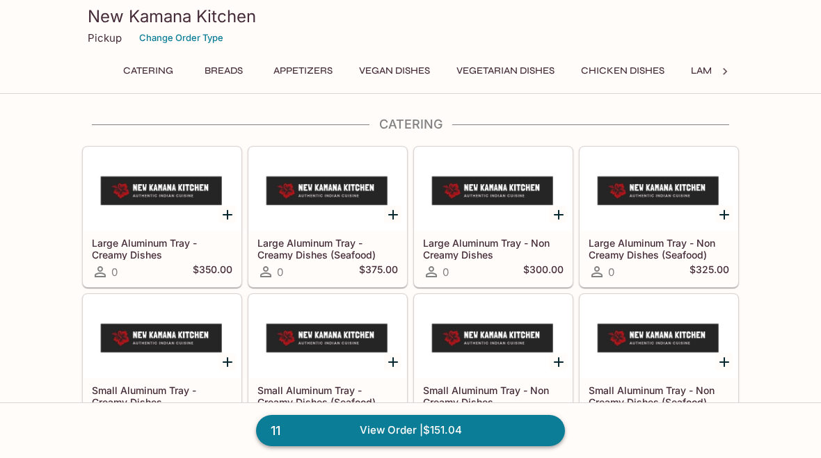
click at [451, 430] on link "11 View Order | $151.04" at bounding box center [410, 430] width 309 height 31
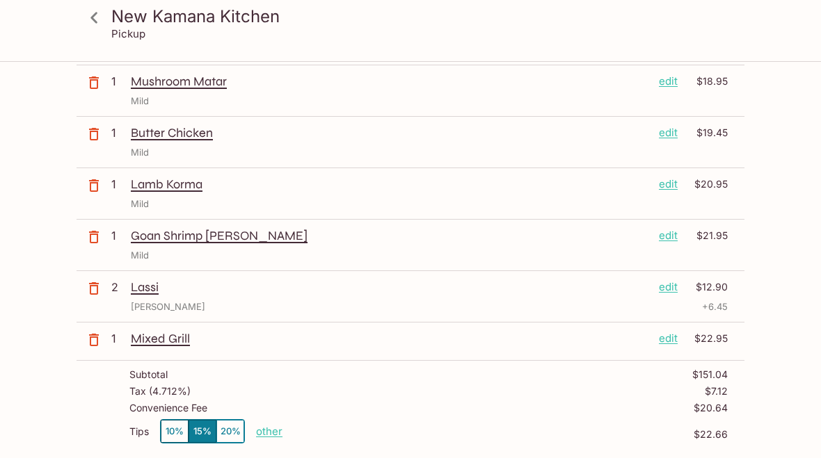
scroll to position [269, 0]
click at [166, 437] on button "10%" at bounding box center [175, 430] width 28 height 23
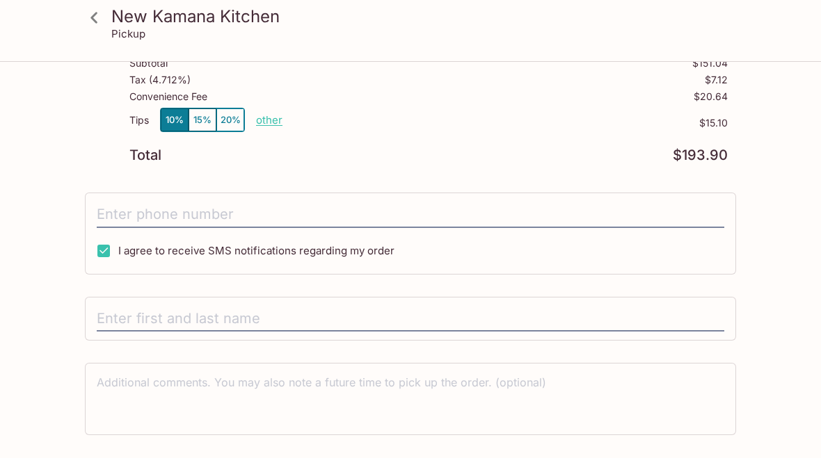
scroll to position [579, 0]
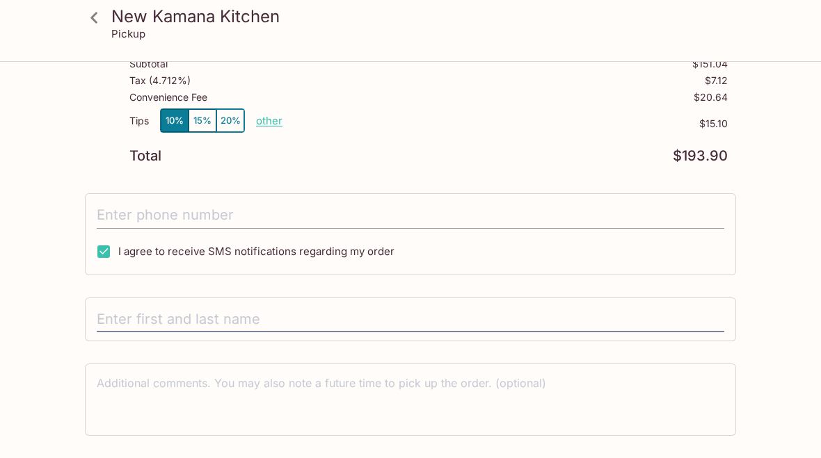
click at [362, 220] on input "tel" at bounding box center [410, 215] width 627 height 26
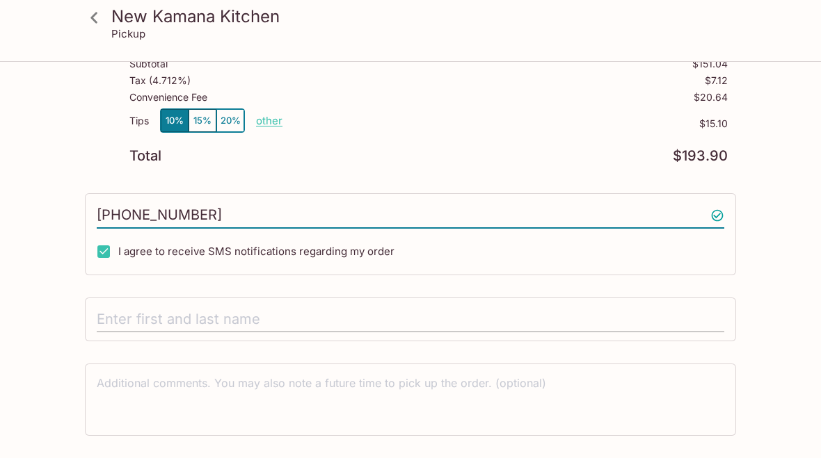
type input "[PHONE_NUMBER]"
click at [554, 330] on input "text" at bounding box center [410, 320] width 627 height 26
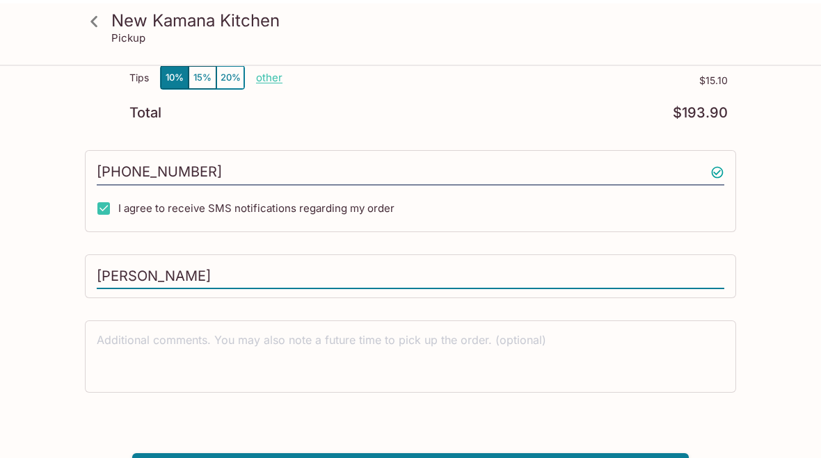
scroll to position [625, 0]
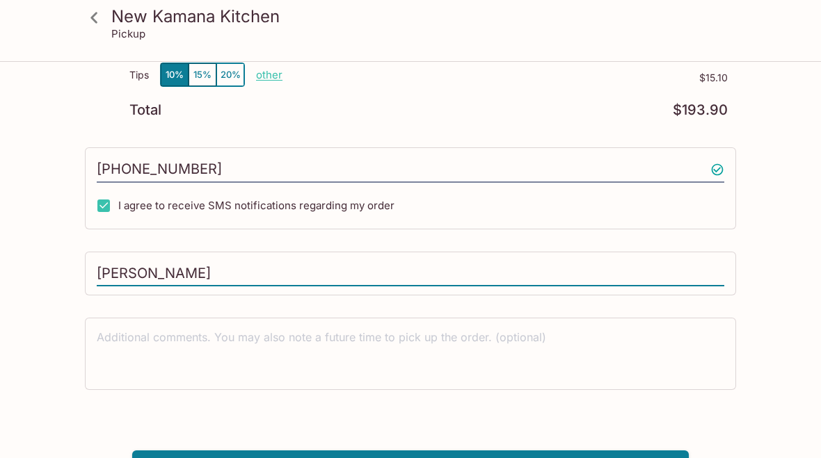
type input "[PERSON_NAME]"
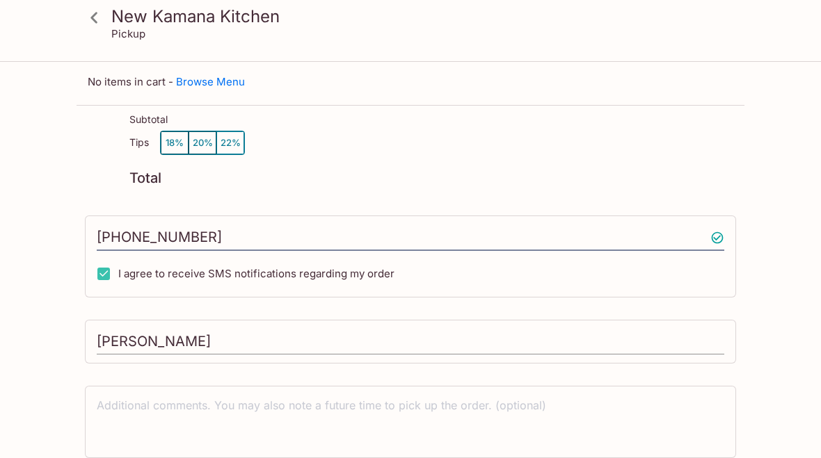
scroll to position [0, 0]
